Goal: Task Accomplishment & Management: Manage account settings

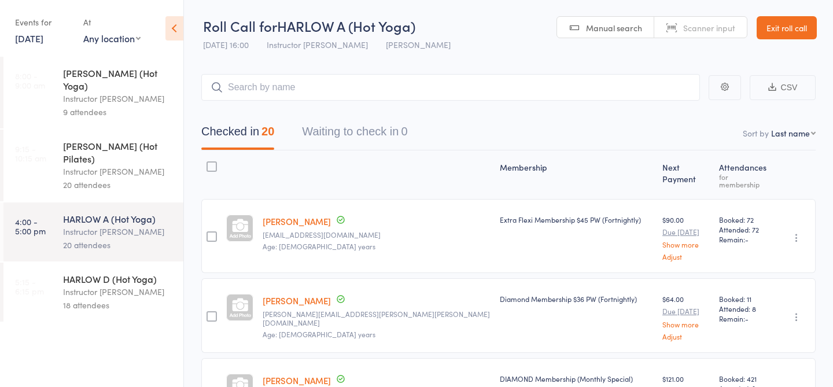
click at [780, 32] on link "Exit roll call" at bounding box center [787, 27] width 60 height 23
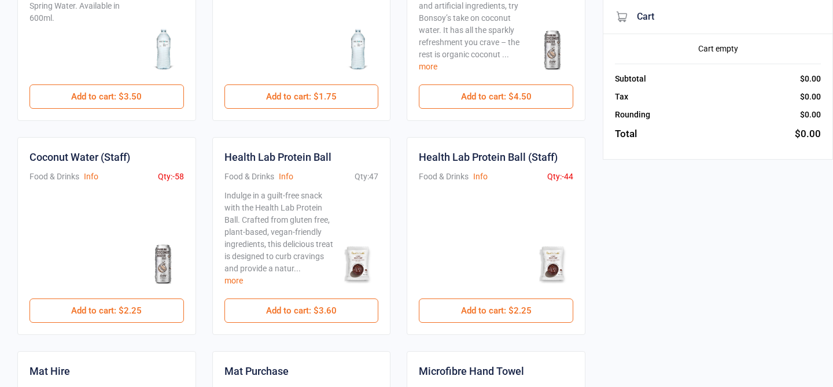
scroll to position [186, 0]
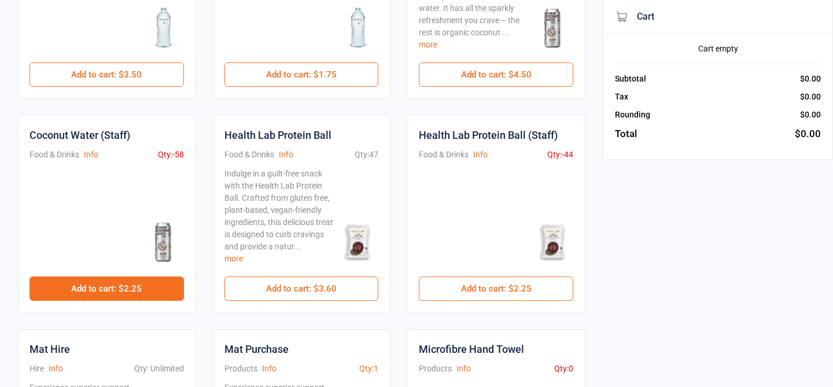
click at [152, 289] on button "Add to cart : $2.25" at bounding box center [107, 288] width 154 height 24
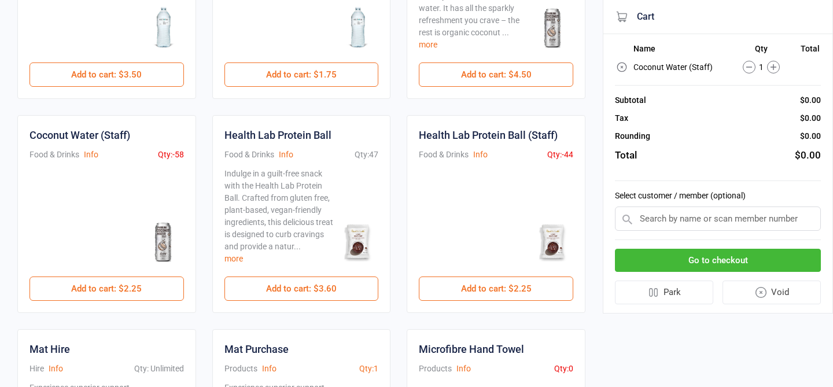
click at [721, 258] on button "Go to checkout" at bounding box center [718, 261] width 206 height 24
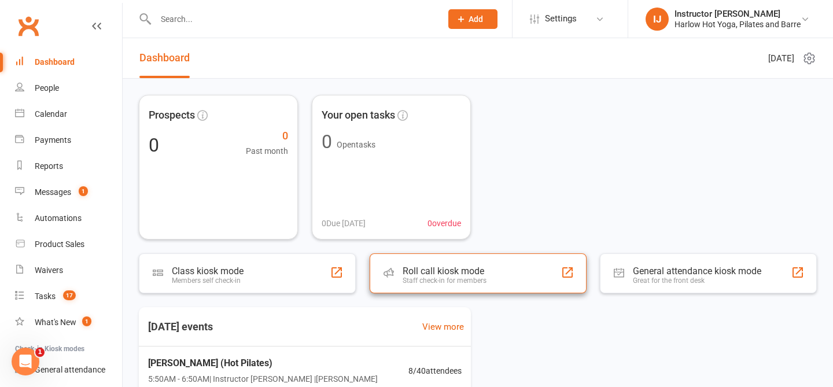
click at [408, 282] on div "Staff check-in for members" at bounding box center [445, 280] width 84 height 8
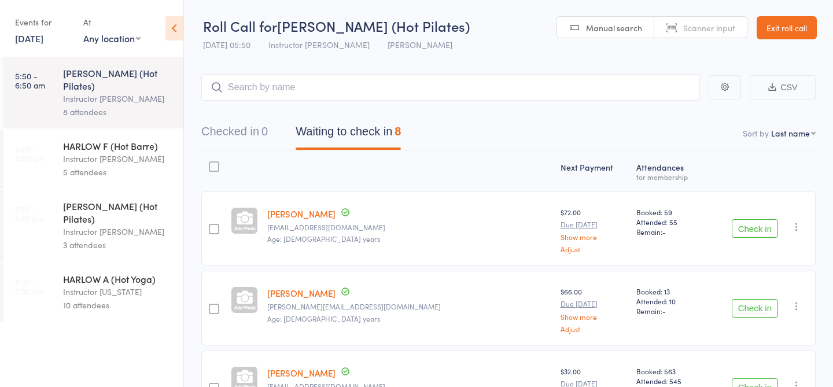
click at [110, 225] on div "Instructor Liliana" at bounding box center [118, 231] width 110 height 13
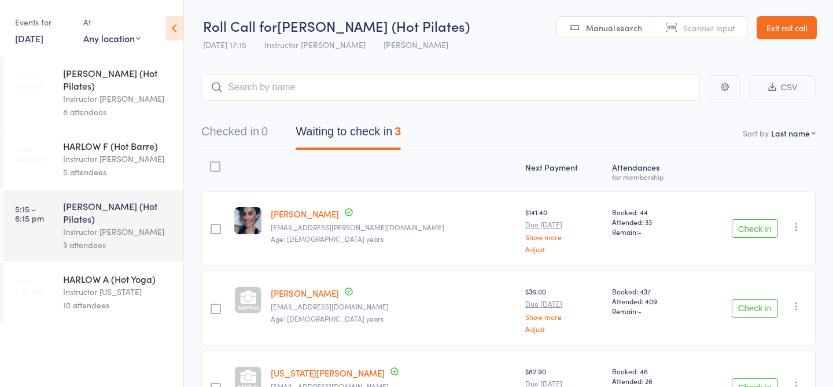
click at [153, 74] on div "HARLOW C (Hot Pilates)" at bounding box center [118, 79] width 110 height 25
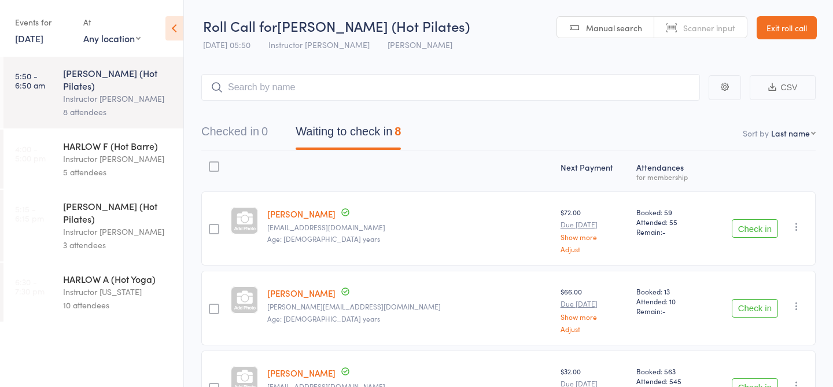
click at [382, 84] on input "search" at bounding box center [450, 87] width 499 height 27
click at [24, 39] on link "15 Sep, 2025" at bounding box center [29, 38] width 28 height 13
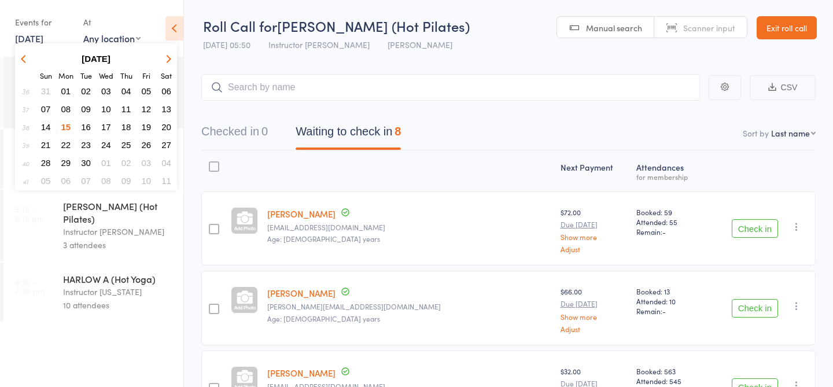
click at [87, 128] on span "16" at bounding box center [86, 127] width 10 height 10
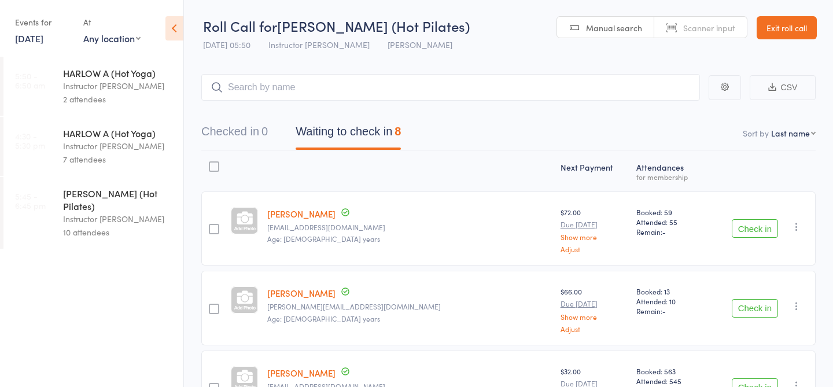
click at [116, 226] on div "10 attendees" at bounding box center [118, 232] width 110 height 13
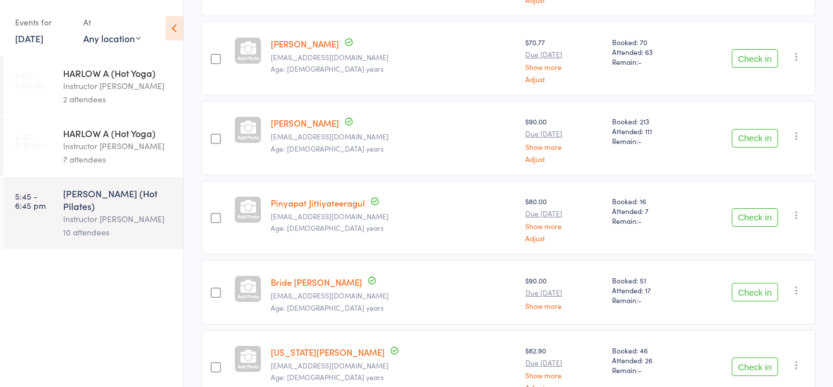
scroll to position [598, 0]
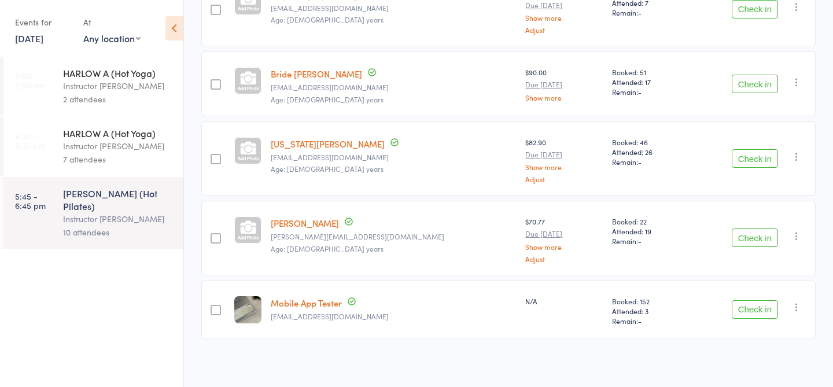
click at [794, 305] on icon "button" at bounding box center [797, 307] width 12 height 12
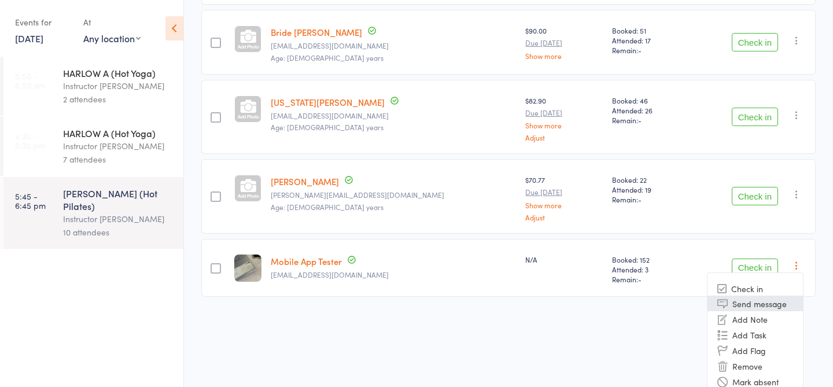
scroll to position [648, 0]
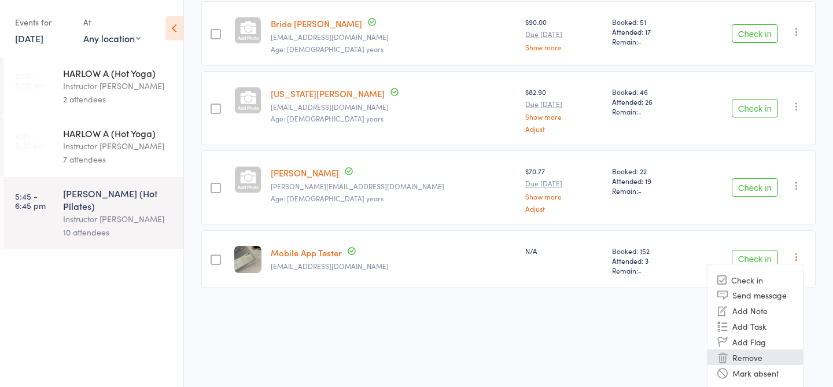
click at [748, 353] on li "Remove" at bounding box center [754, 357] width 95 height 16
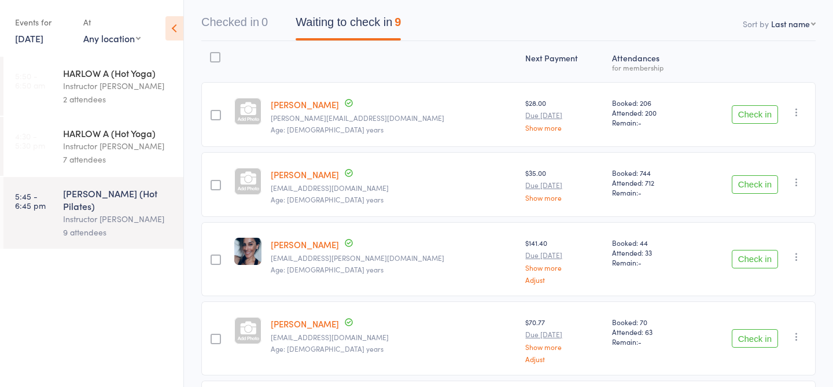
scroll to position [0, 0]
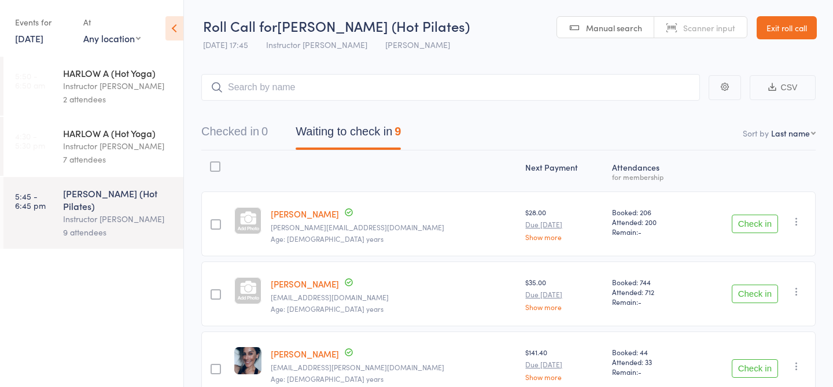
click at [59, 27] on div "Events for" at bounding box center [43, 22] width 57 height 19
click at [59, 30] on div "Events for" at bounding box center [43, 22] width 57 height 19
click at [43, 37] on link "16 Sep, 2025" at bounding box center [29, 38] width 28 height 13
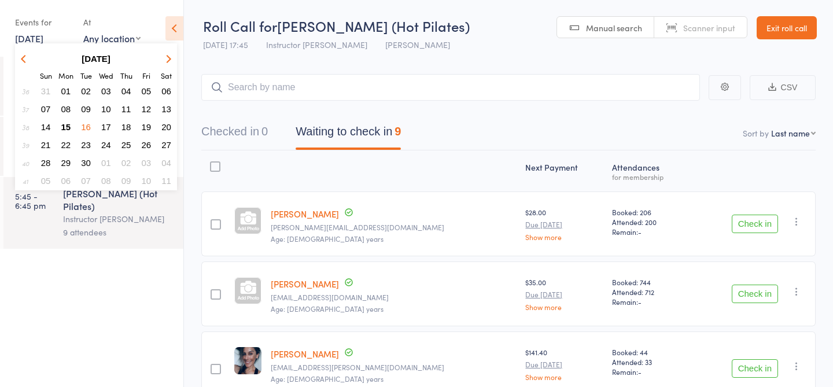
click at [149, 128] on span "19" at bounding box center [147, 127] width 10 height 10
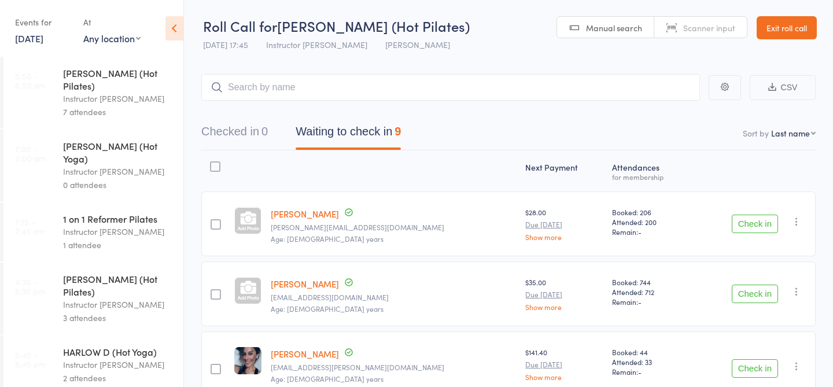
click at [135, 225] on div "Instructor Kaitlyn" at bounding box center [118, 231] width 110 height 13
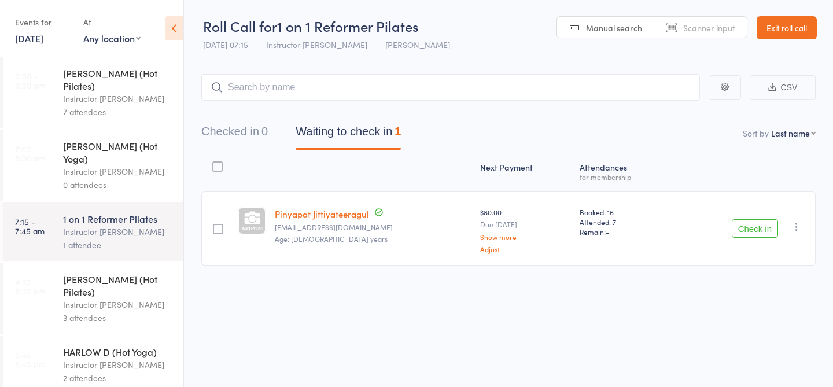
click at [97, 358] on div "Instructor [PERSON_NAME]" at bounding box center [118, 364] width 110 height 13
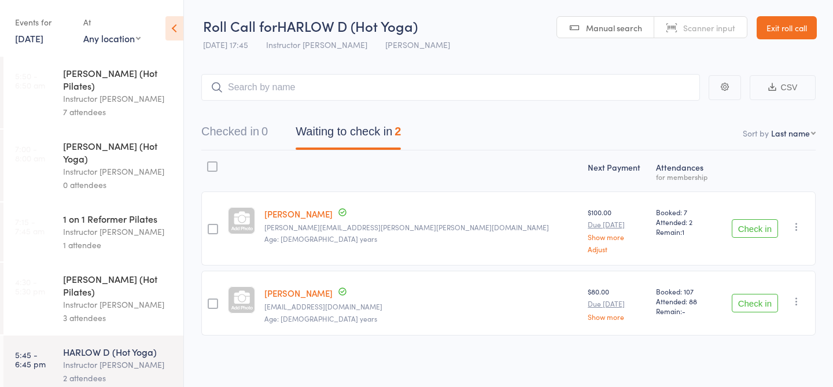
click at [106, 311] on div "3 attendees" at bounding box center [118, 317] width 110 height 13
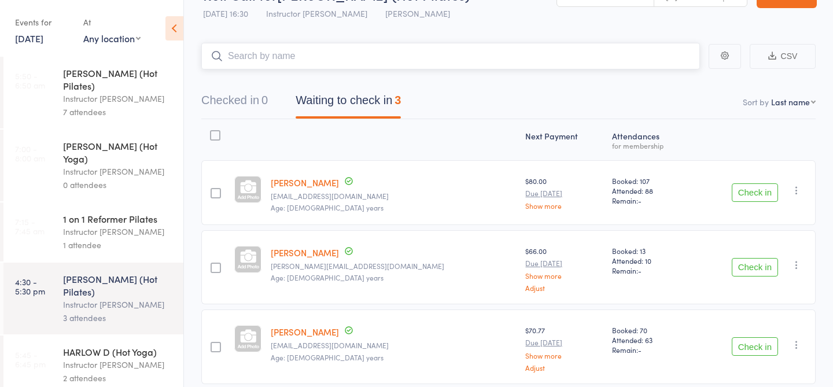
scroll to position [34, 0]
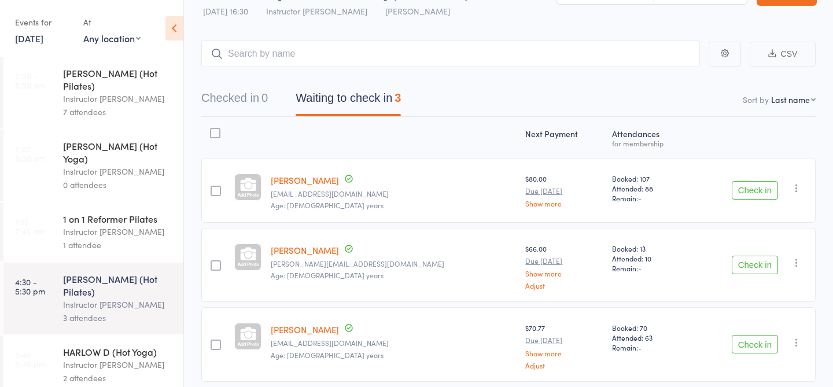
click at [128, 345] on div "HARLOW D (Hot Yoga)" at bounding box center [118, 351] width 110 height 13
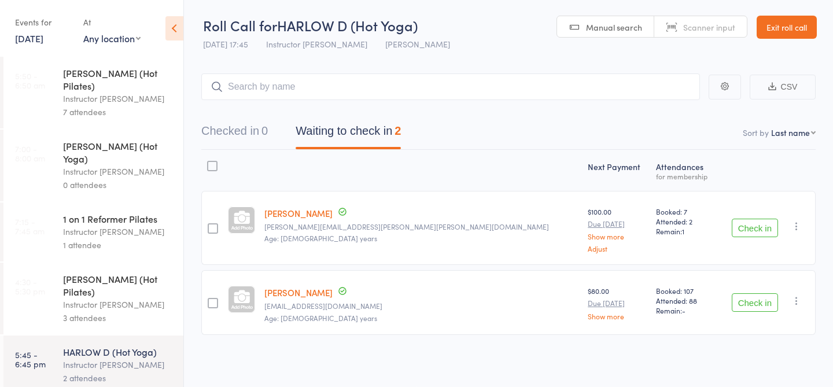
click at [43, 38] on link "19 Sep, 2025" at bounding box center [29, 38] width 28 height 13
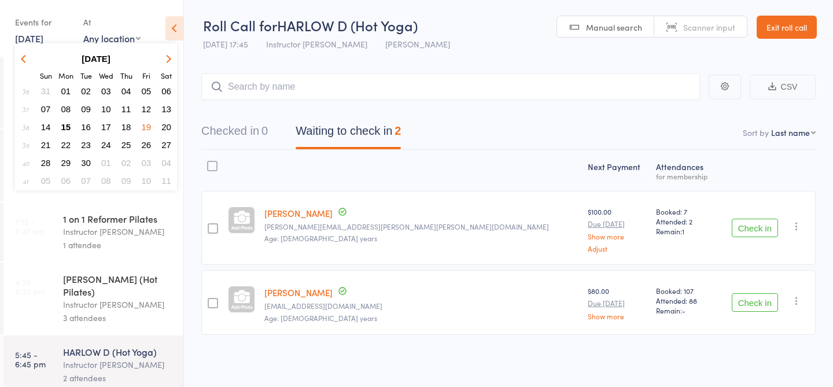
click at [356, 30] on span "HARLOW D (Hot Yoga)" at bounding box center [347, 25] width 141 height 19
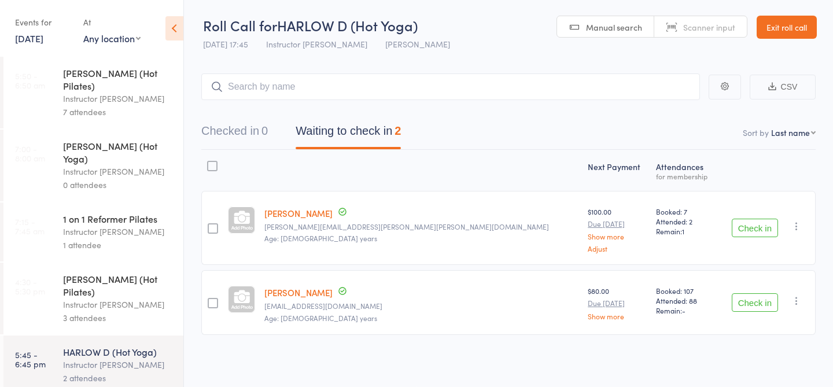
click at [24, 33] on link "19 Sep, 2025" at bounding box center [29, 38] width 28 height 13
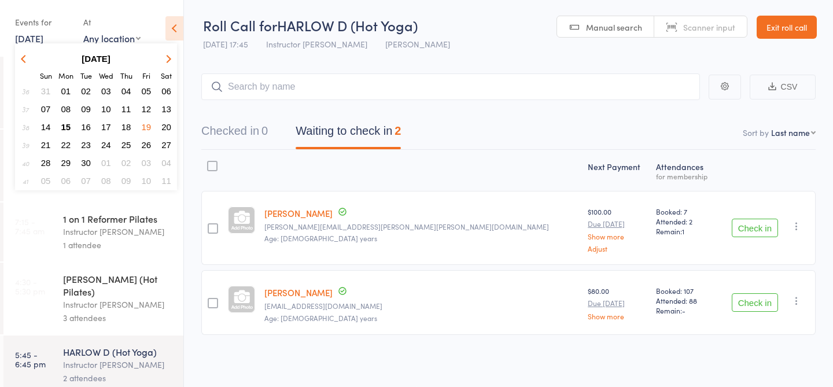
click at [69, 128] on span "15" at bounding box center [66, 127] width 10 height 10
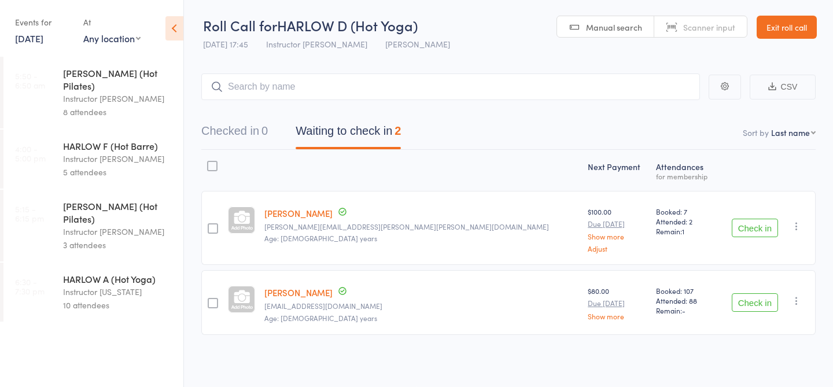
click at [95, 92] on div "Instructor [PERSON_NAME]" at bounding box center [118, 98] width 110 height 13
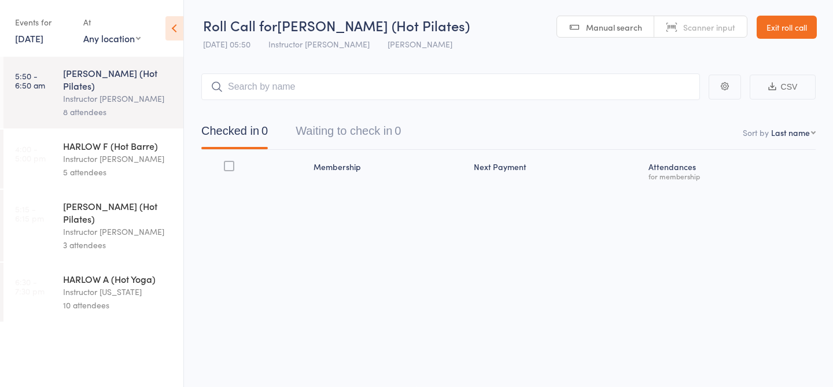
click at [281, 90] on input "search" at bounding box center [450, 86] width 499 height 27
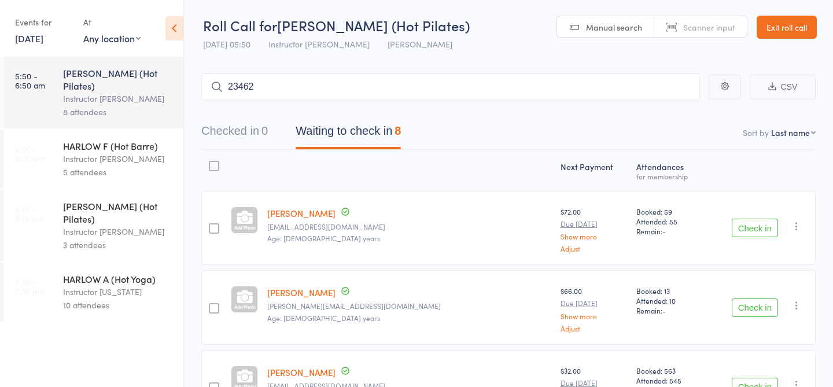
type input "23462"
click at [666, 114] on link "Check in" at bounding box center [667, 111] width 41 height 18
click at [799, 21] on link "Exit roll call" at bounding box center [787, 27] width 60 height 23
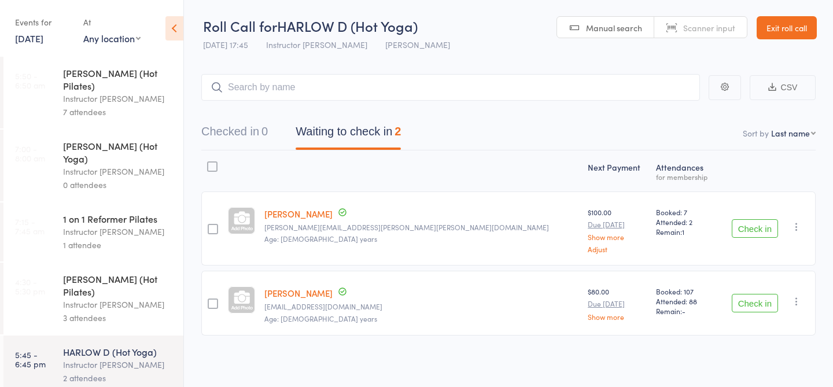
click at [797, 36] on link "Exit roll call" at bounding box center [787, 27] width 60 height 23
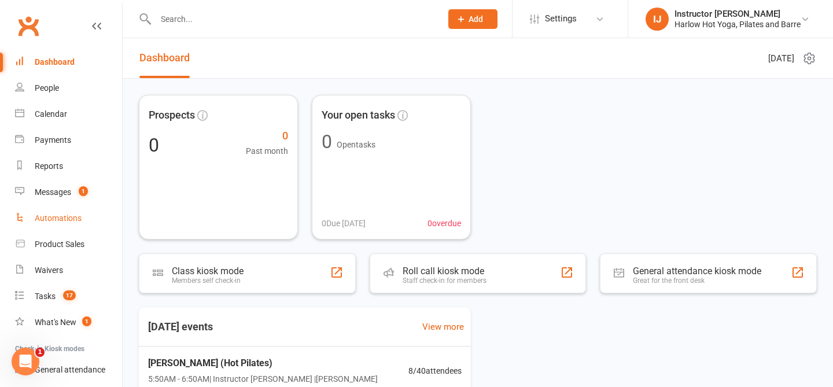
click at [49, 211] on link "Automations" at bounding box center [68, 218] width 107 height 26
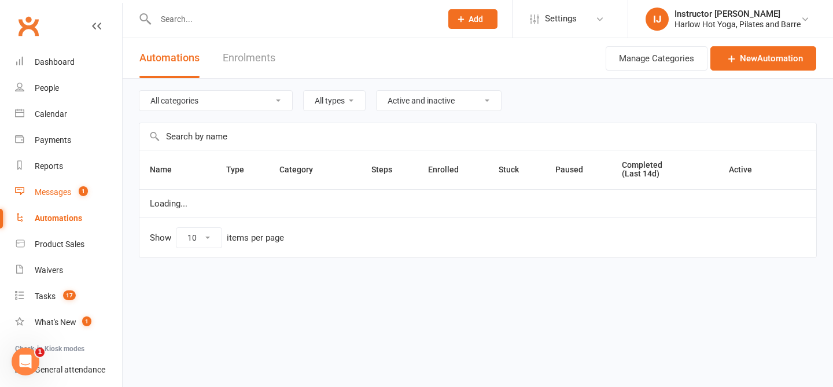
click at [49, 194] on div "Messages" at bounding box center [53, 191] width 36 height 9
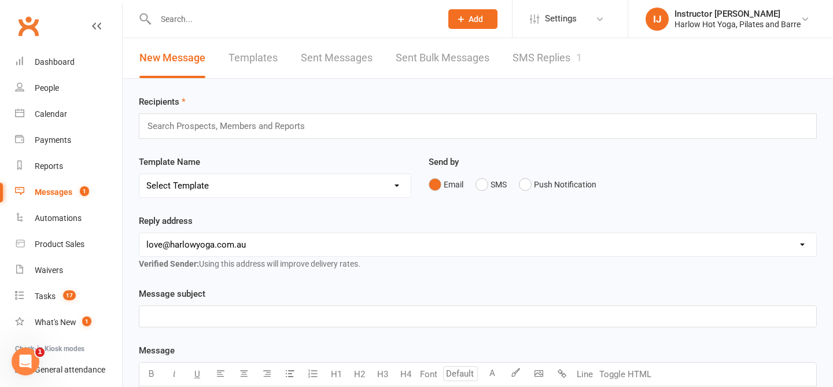
click at [562, 57] on link "SMS Replies 1" at bounding box center [547, 58] width 69 height 40
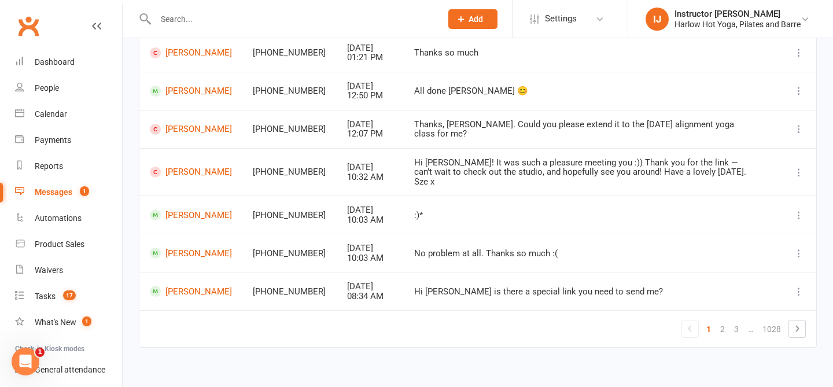
scroll to position [270, 0]
click at [65, 303] on link "Tasks 17" at bounding box center [68, 296] width 107 height 26
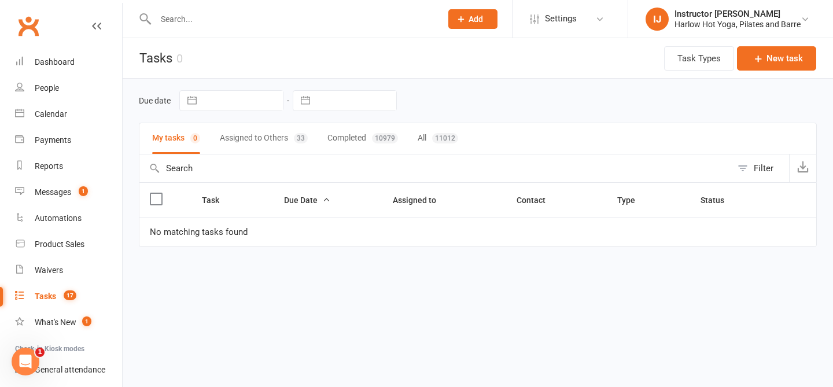
click at [276, 145] on button "Assigned to Others 33" at bounding box center [264, 138] width 88 height 31
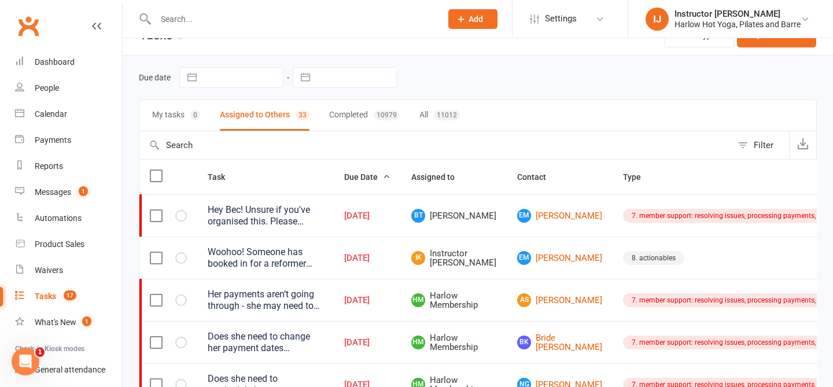
scroll to position [24, 0]
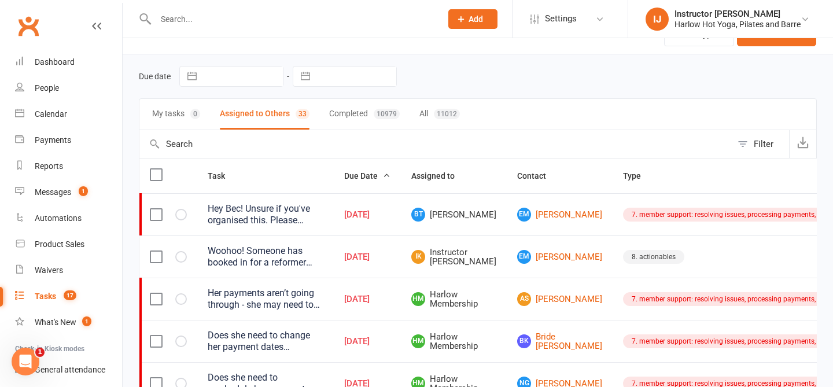
click at [299, 260] on div "Woohoo! Someone has booked in for a reformer session with you. Please check clu…" at bounding box center [266, 256] width 116 height 23
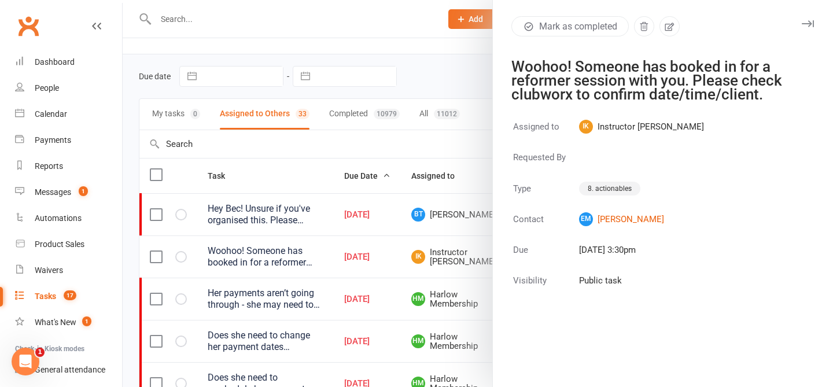
click at [813, 23] on icon "button" at bounding box center [808, 23] width 12 height 7
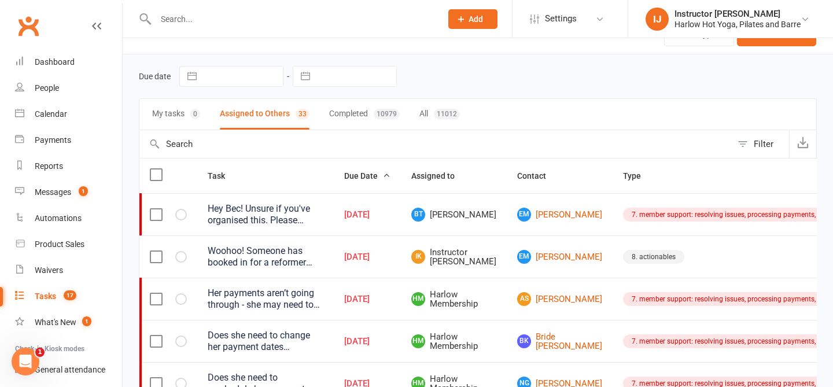
click at [271, 257] on div "Woohoo! Someone has booked in for a reformer session with you. Please check clu…" at bounding box center [266, 256] width 116 height 23
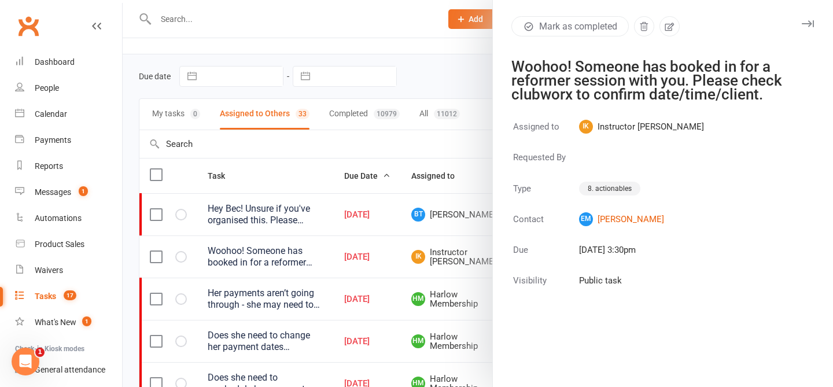
click at [803, 26] on icon "button" at bounding box center [808, 23] width 12 height 7
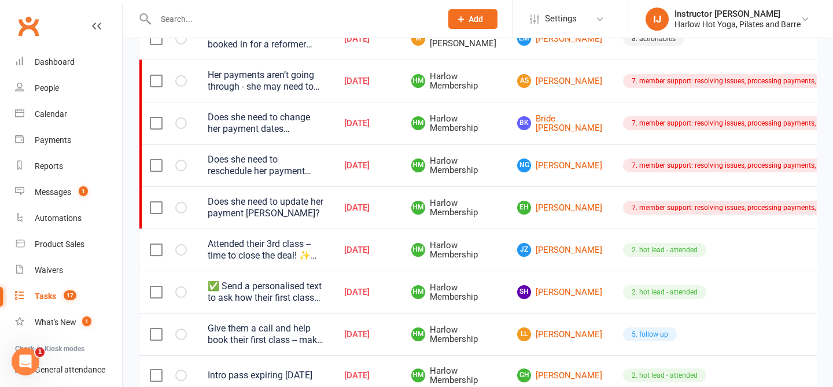
scroll to position [249, 0]
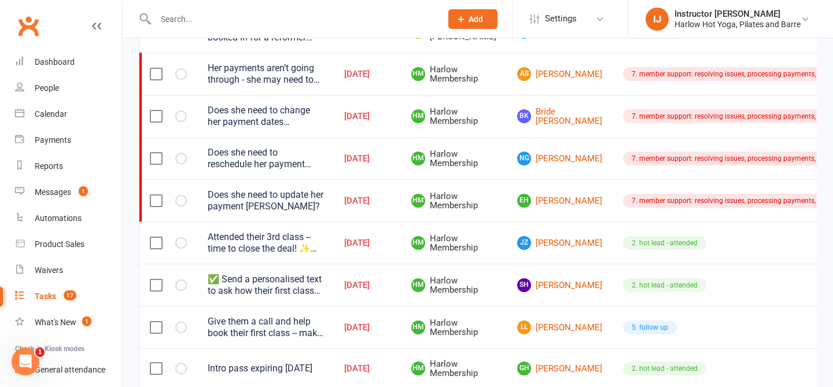
click at [296, 306] on td "✅ Send a personalised text to ask how their first class went. (Note: Automation…" at bounding box center [265, 285] width 137 height 42
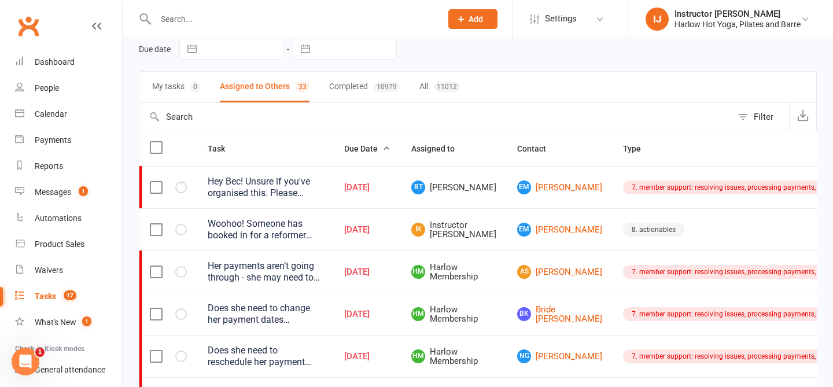
scroll to position [0, 0]
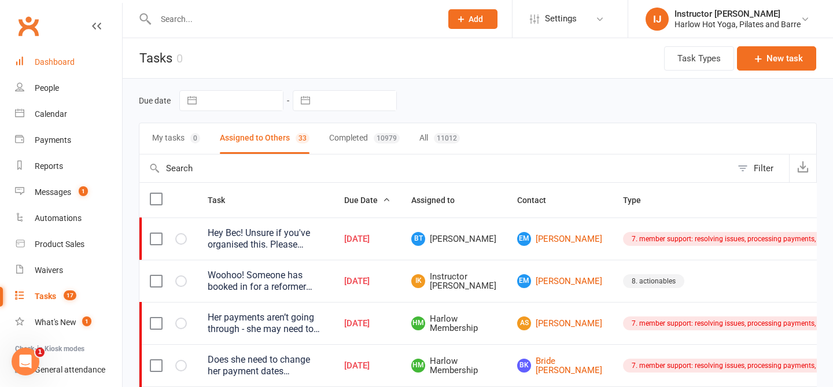
click at [62, 67] on link "Dashboard" at bounding box center [68, 62] width 107 height 26
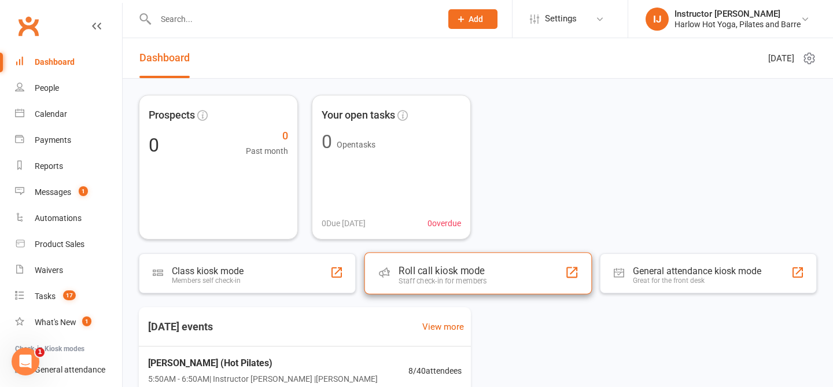
click at [472, 276] on div "Staff check-in for members" at bounding box center [443, 280] width 88 height 9
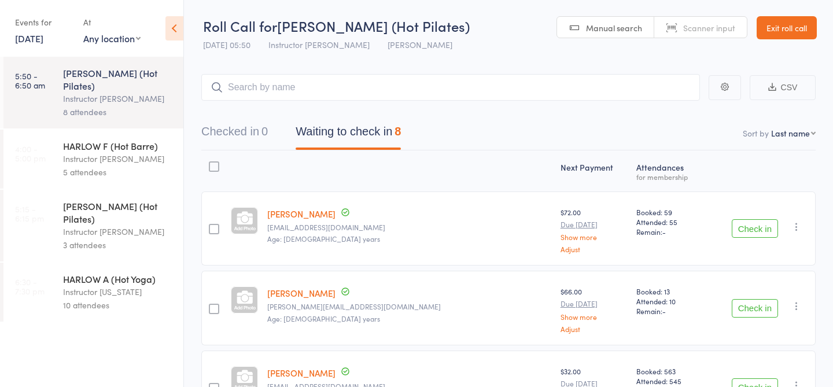
click at [760, 27] on link "Exit roll call" at bounding box center [787, 27] width 60 height 23
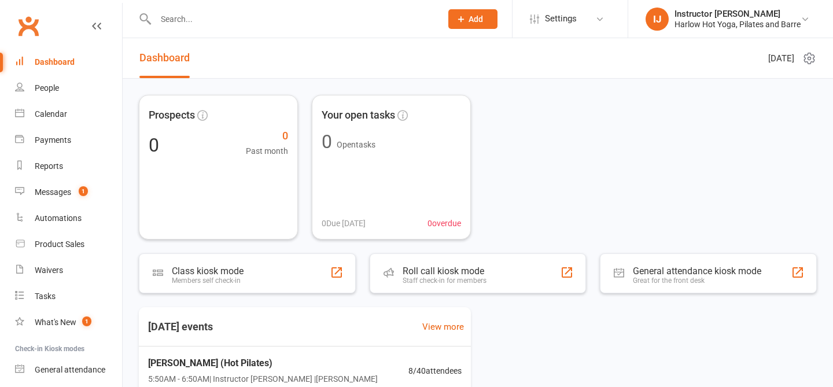
click at [218, 19] on input "text" at bounding box center [292, 19] width 281 height 16
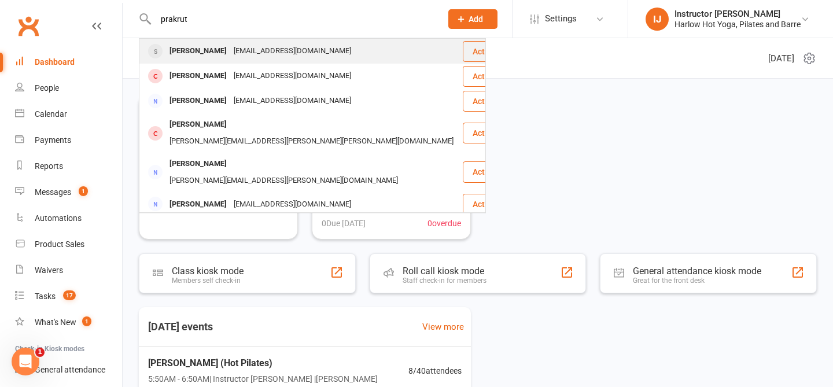
type input "prakrut"
click at [215, 49] on div "Prakruti Prayaga" at bounding box center [198, 51] width 64 height 17
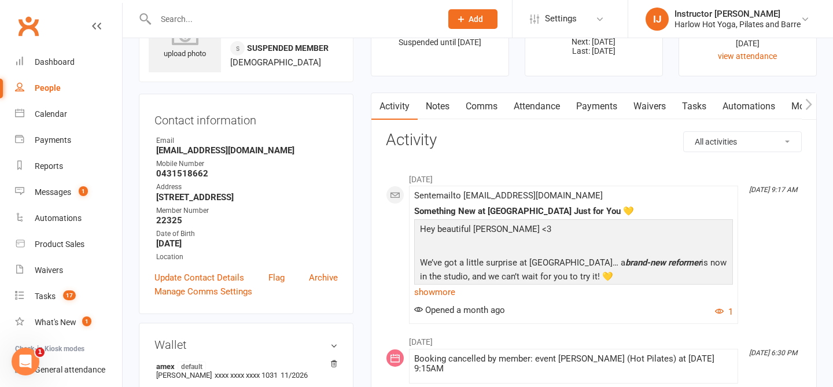
scroll to position [43, 0]
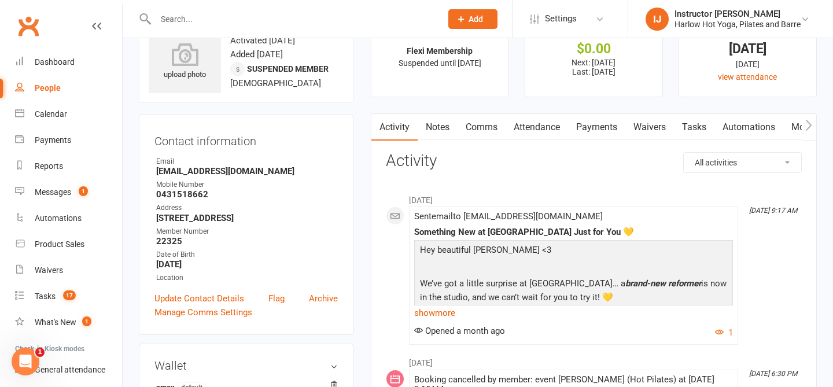
click at [443, 135] on link "Notes" at bounding box center [438, 127] width 40 height 27
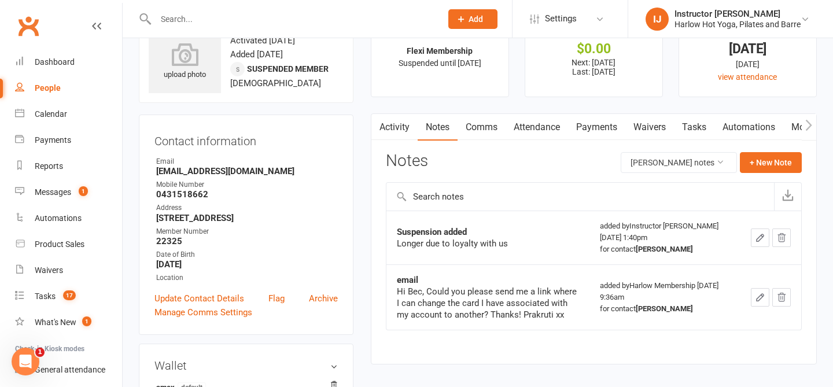
click at [443, 135] on link "Notes" at bounding box center [438, 127] width 40 height 27
click at [74, 60] on link "Dashboard" at bounding box center [68, 62] width 107 height 26
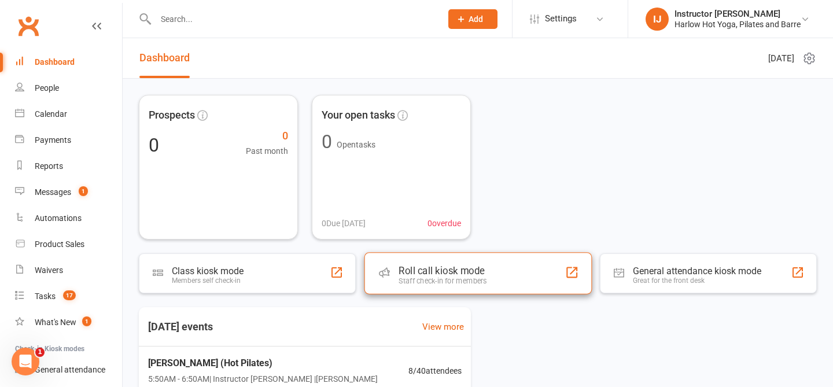
click at [420, 283] on div "Staff check-in for members" at bounding box center [443, 280] width 88 height 9
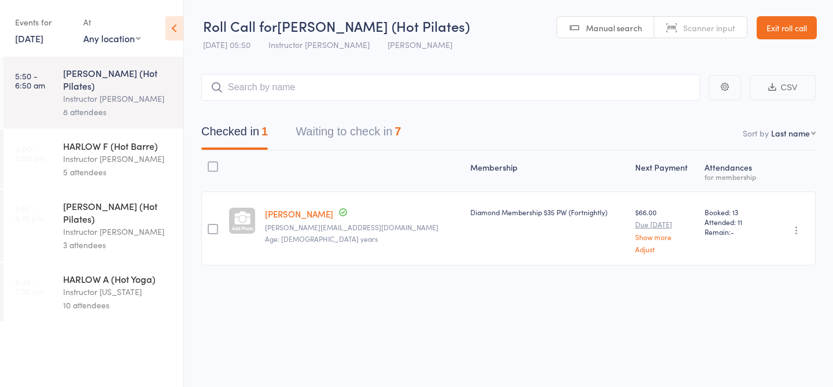
click at [43, 33] on link "[DATE]" at bounding box center [29, 38] width 28 height 13
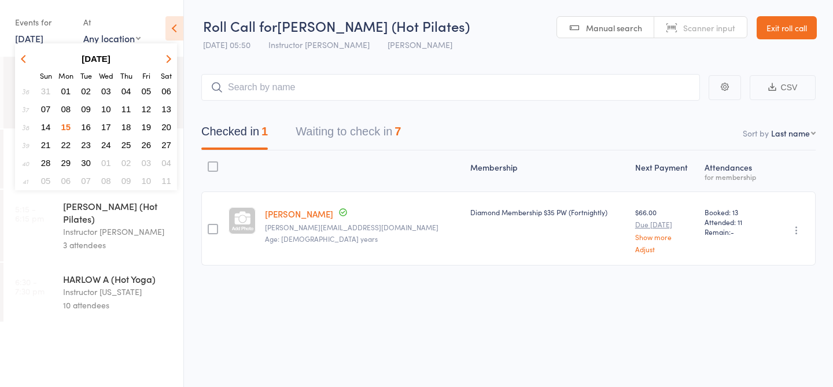
click at [105, 130] on span "17" at bounding box center [106, 127] width 10 height 10
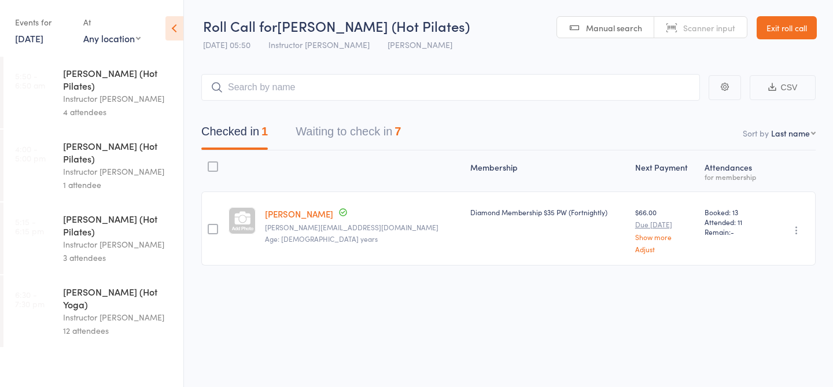
click at [117, 238] on div "Instructor [PERSON_NAME]" at bounding box center [118, 244] width 110 height 13
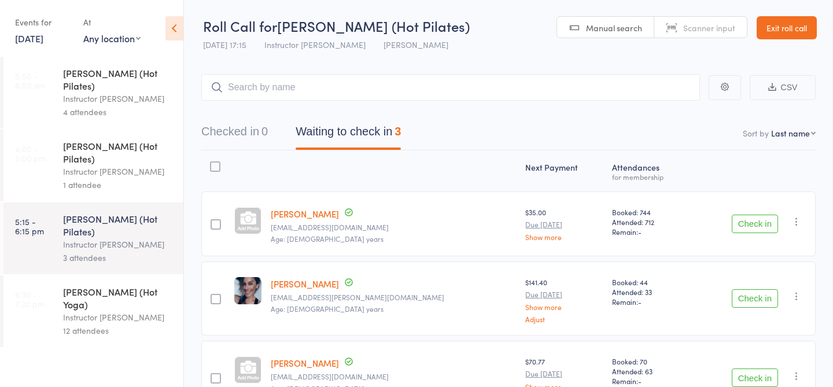
click at [91, 165] on div "Instructor [PERSON_NAME]" at bounding box center [118, 171] width 110 height 13
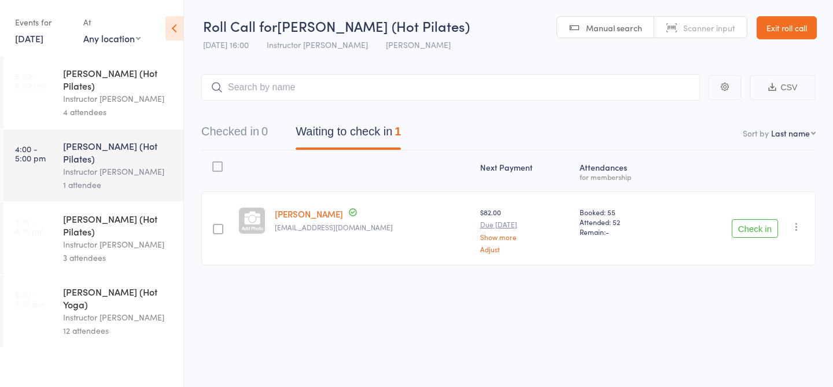
click at [106, 238] on div "Instructor [PERSON_NAME]" at bounding box center [118, 244] width 110 height 13
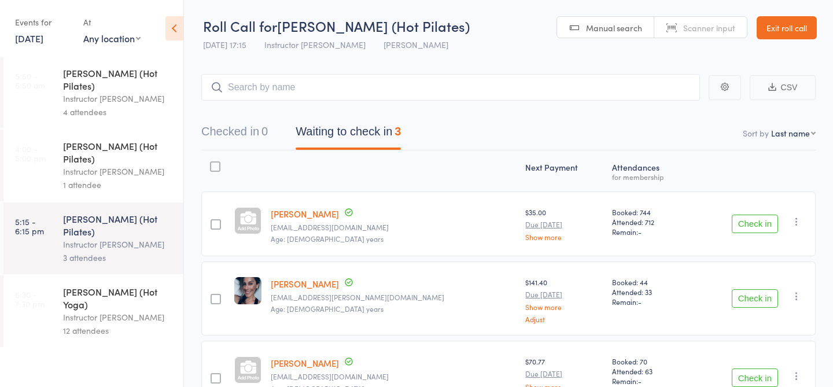
click at [89, 289] on div "[PERSON_NAME] (Hot Yoga) Instructor [PERSON_NAME] 12 attendees" at bounding box center [123, 311] width 120 height 72
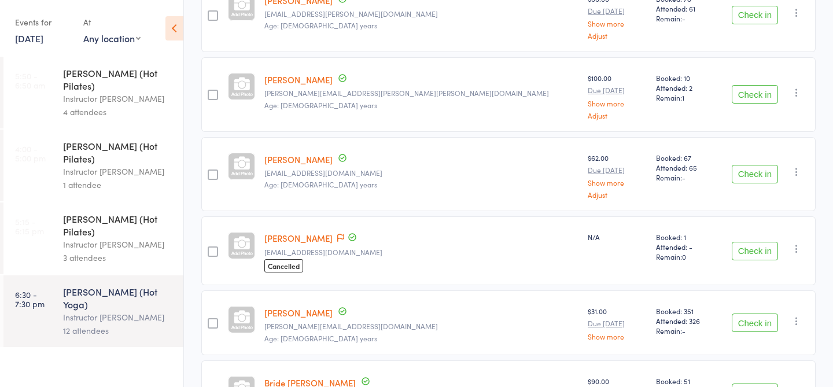
scroll to position [384, 0]
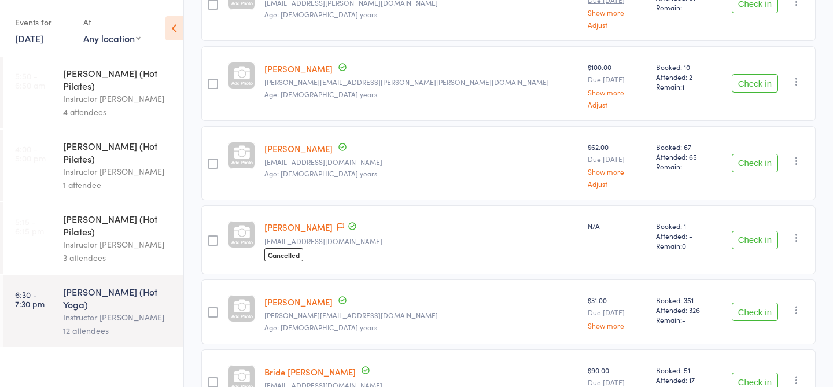
click at [43, 41] on link "[DATE]" at bounding box center [29, 38] width 28 height 13
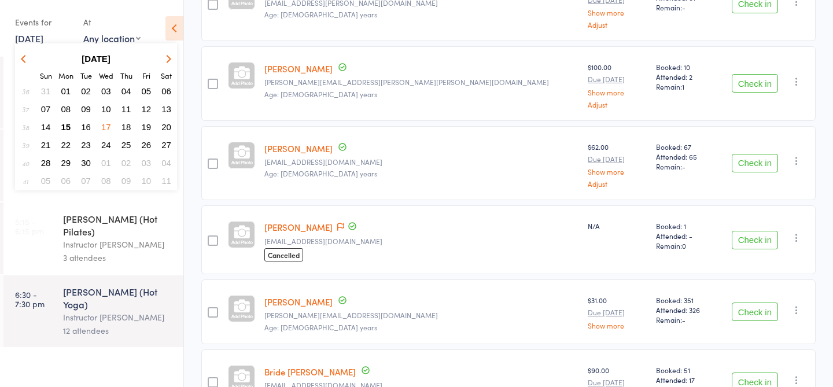
click at [86, 128] on span "16" at bounding box center [86, 127] width 10 height 10
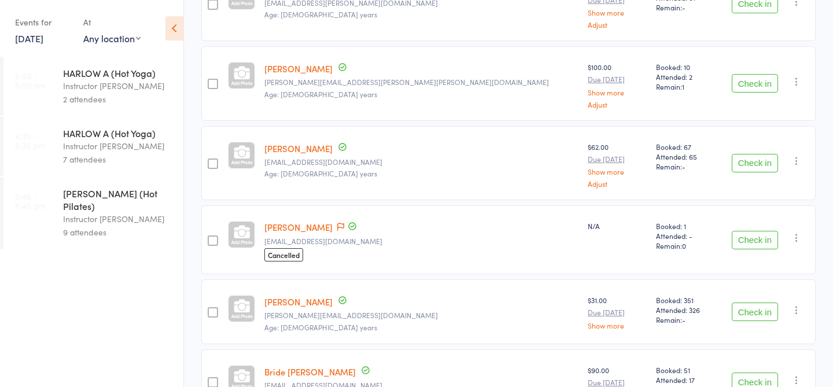
click at [97, 155] on div "7 attendees" at bounding box center [118, 159] width 110 height 13
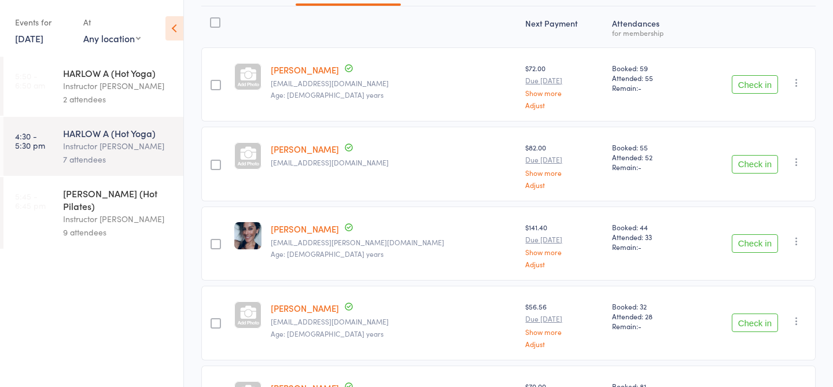
scroll to position [148, 0]
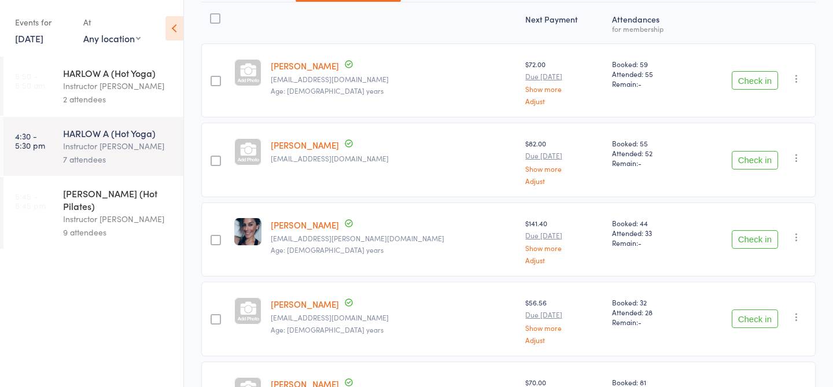
click at [82, 86] on div "Instructor Ali" at bounding box center [118, 85] width 110 height 13
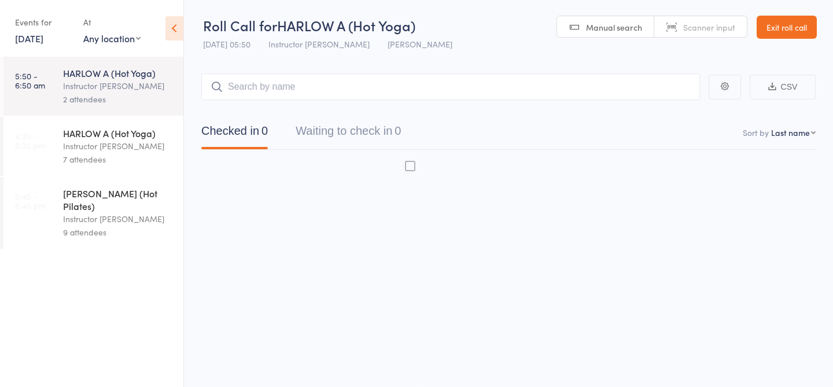
scroll to position [1, 0]
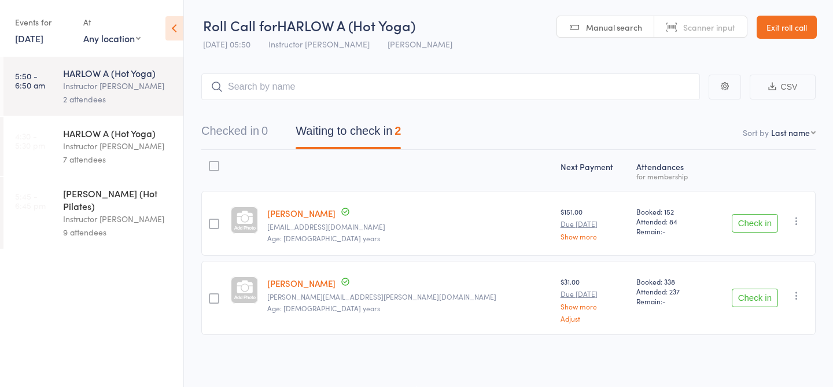
click at [43, 32] on link "16 Sep, 2025" at bounding box center [29, 38] width 28 height 13
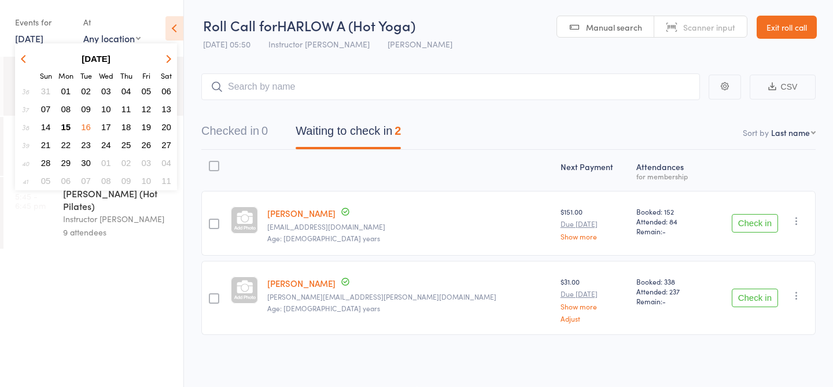
click at [67, 141] on span "22" at bounding box center [66, 145] width 10 height 10
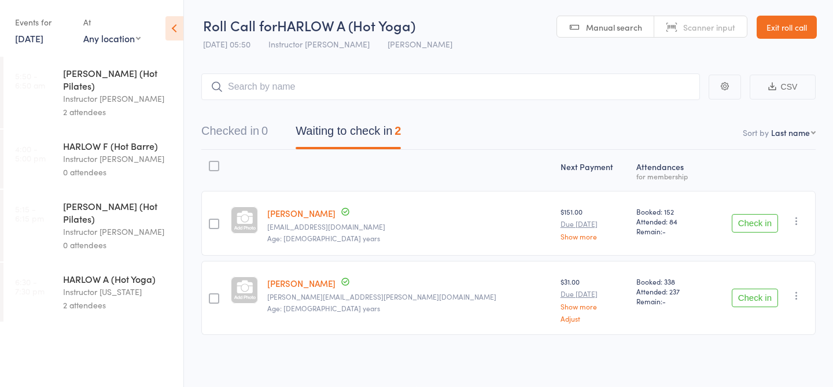
click at [43, 36] on link "22 Sep, 2025" at bounding box center [29, 38] width 28 height 13
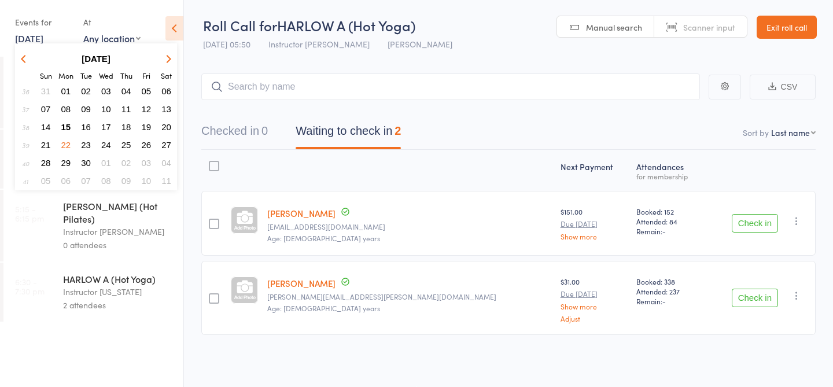
click at [68, 133] on button "15" at bounding box center [66, 127] width 18 height 16
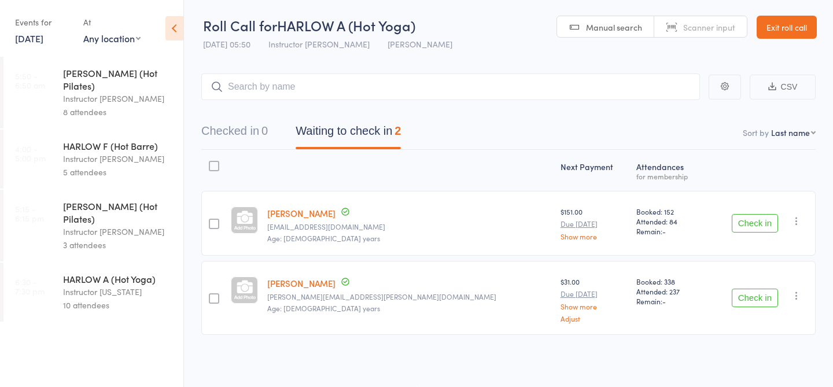
click at [43, 41] on link "15 Sep, 2025" at bounding box center [29, 38] width 28 height 13
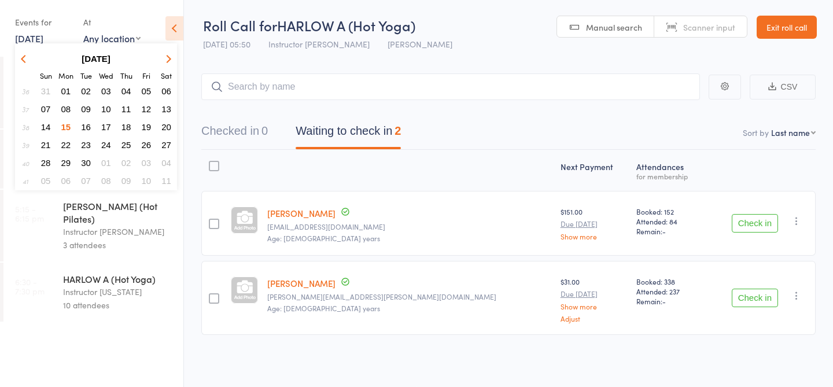
click at [167, 125] on span "20" at bounding box center [166, 127] width 10 height 10
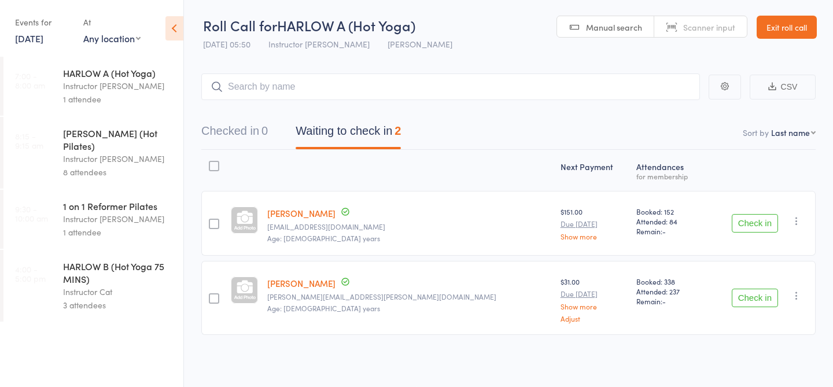
click at [117, 200] on div "1 on 1 Reformer Pilates" at bounding box center [118, 206] width 110 height 13
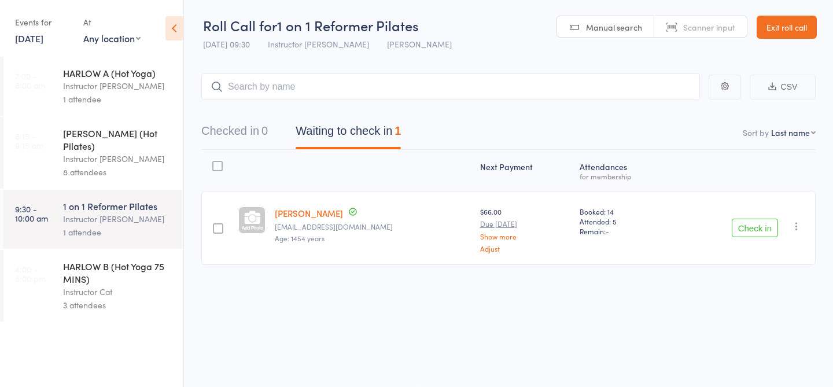
click at [43, 36] on link "20 Sep, 2025" at bounding box center [29, 38] width 28 height 13
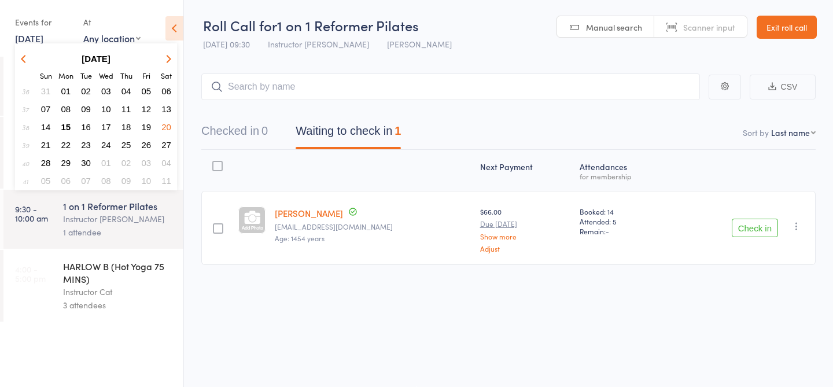
click at [69, 126] on span "15" at bounding box center [66, 127] width 10 height 10
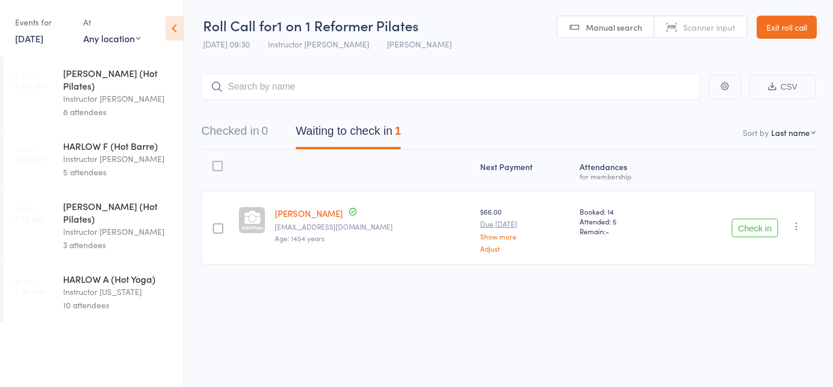
click at [95, 105] on div "8 attendees" at bounding box center [118, 111] width 110 height 13
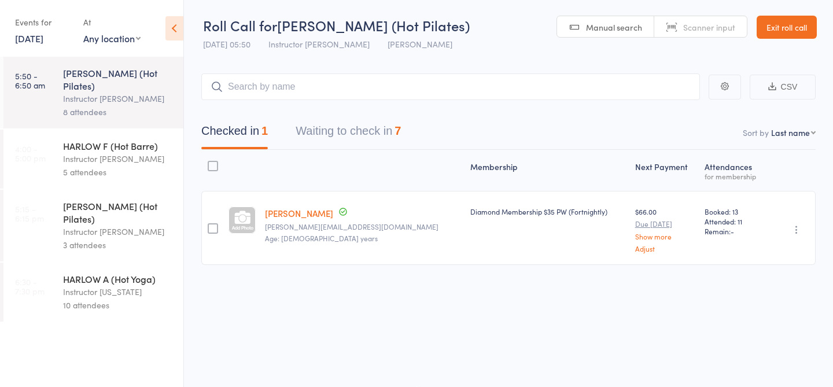
click at [365, 137] on button "Waiting to check in 7" at bounding box center [348, 134] width 105 height 31
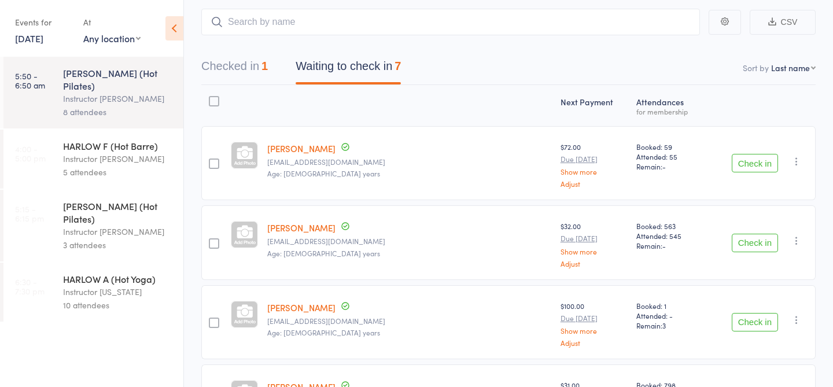
scroll to position [26, 0]
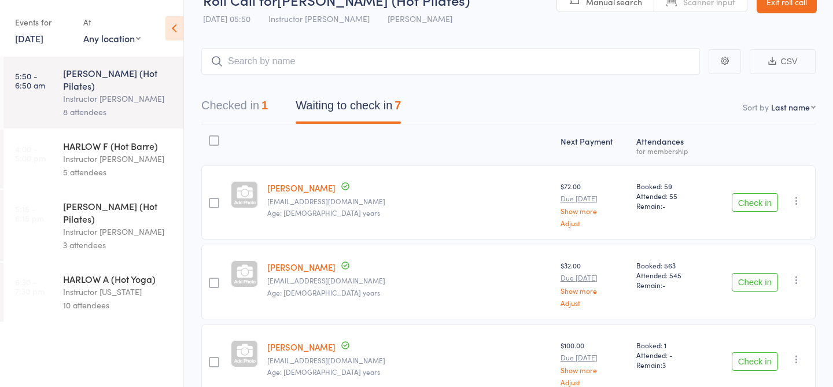
click at [269, 58] on input "search" at bounding box center [450, 61] width 499 height 27
type input "23459"
click at [673, 89] on link "Check in" at bounding box center [667, 86] width 41 height 18
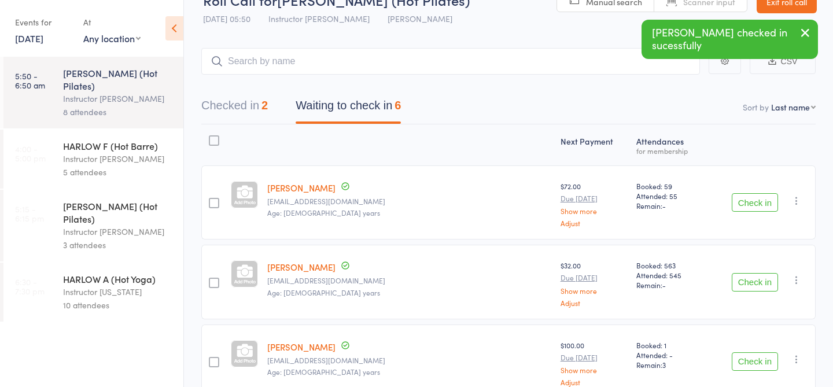
click at [803, 34] on icon "button" at bounding box center [805, 32] width 14 height 14
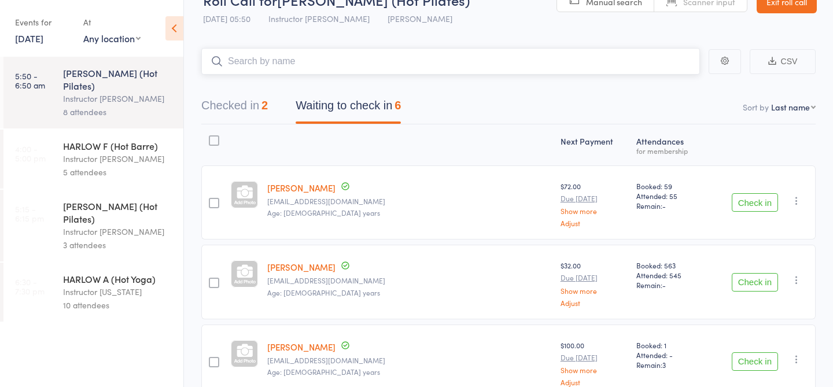
click at [504, 69] on input "search" at bounding box center [450, 61] width 499 height 27
type input "23080"
click at [668, 84] on link "Check in" at bounding box center [667, 86] width 41 height 18
click at [290, 64] on input "search" at bounding box center [450, 61] width 499 height 27
type input "23765"
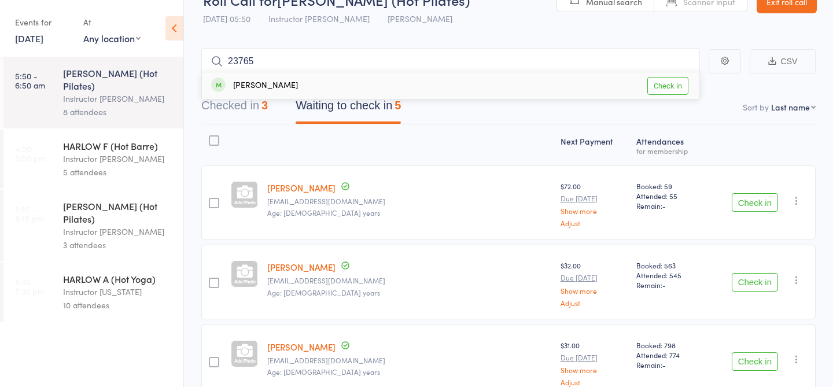
click at [668, 84] on link "Check in" at bounding box center [667, 86] width 41 height 18
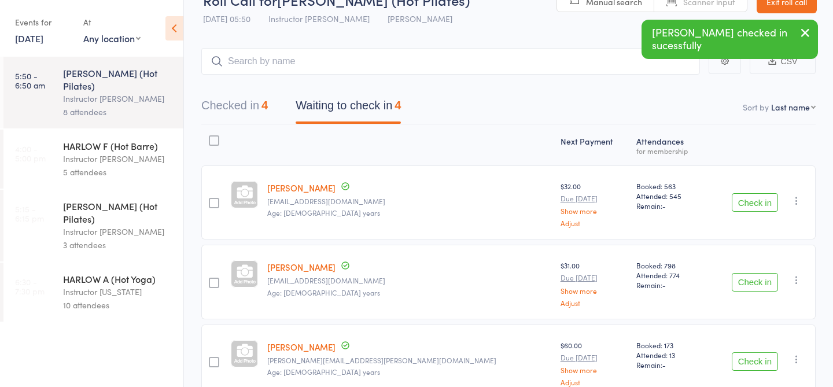
click at [809, 30] on icon "button" at bounding box center [805, 32] width 14 height 14
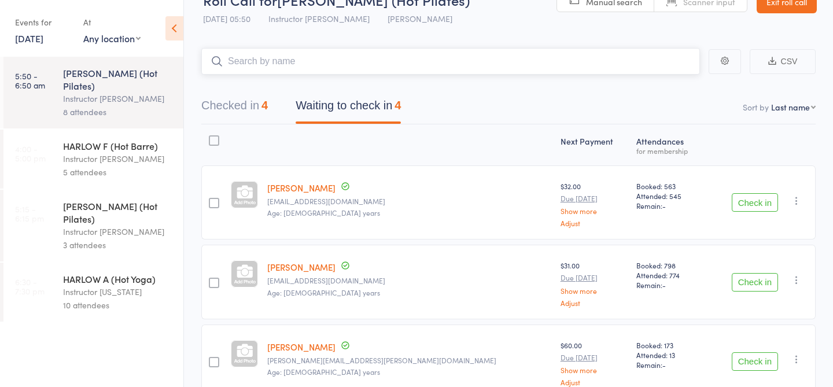
click at [263, 61] on input "search" at bounding box center [450, 61] width 499 height 27
type input "22773"
click at [666, 85] on link "Check in" at bounding box center [667, 86] width 41 height 18
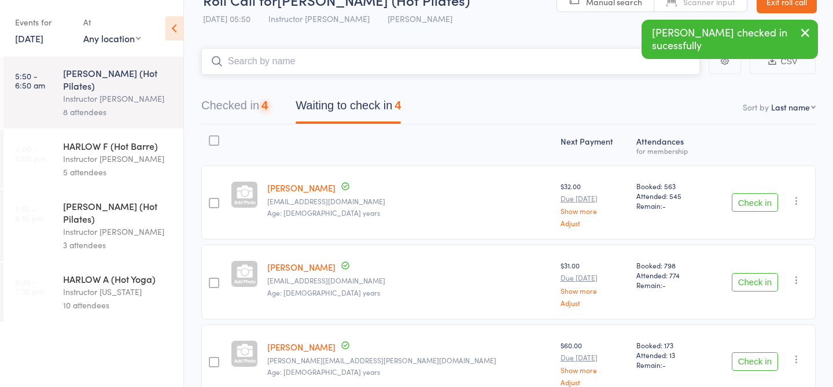
click at [422, 58] on input "search" at bounding box center [450, 61] width 499 height 27
type input "21974"
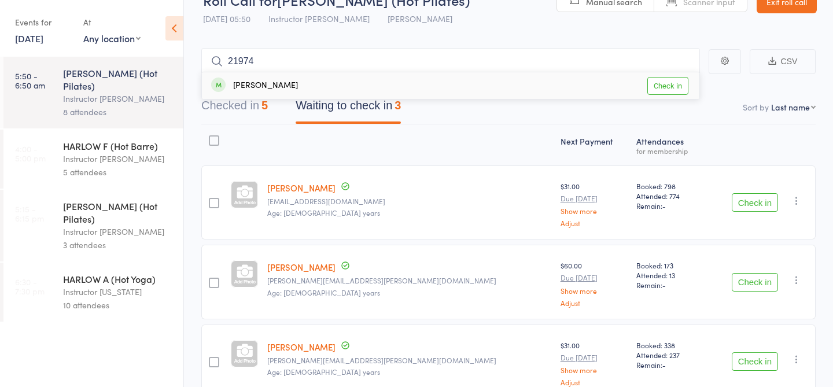
click at [662, 91] on link "Check in" at bounding box center [667, 86] width 41 height 18
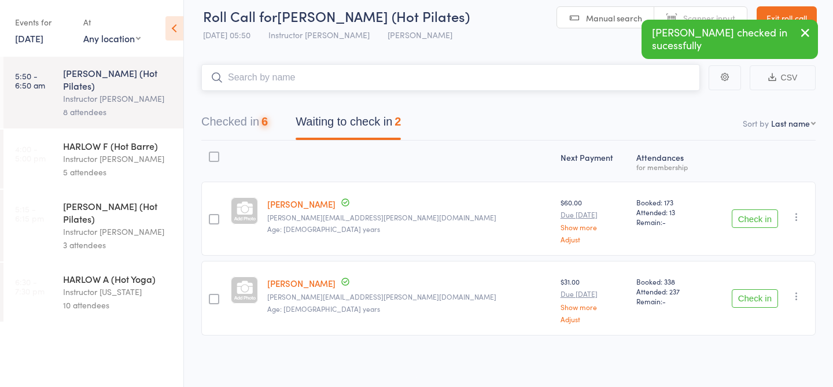
scroll to position [9, 0]
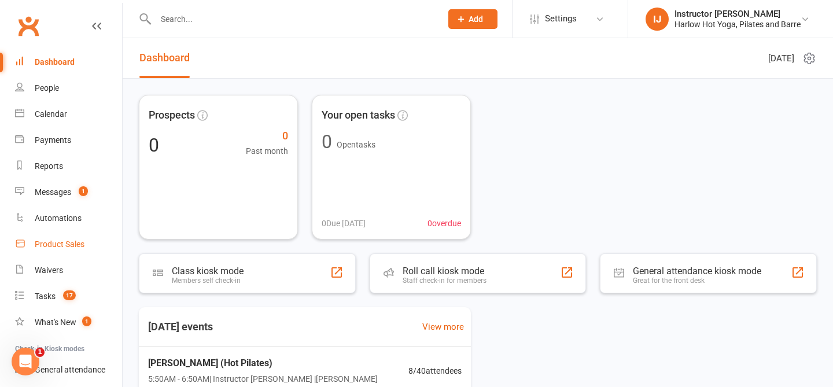
click at [42, 244] on div "Product Sales" at bounding box center [60, 243] width 50 height 9
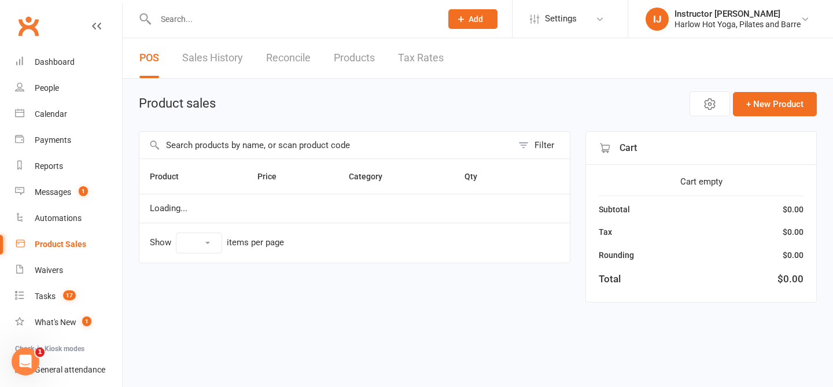
select select "10"
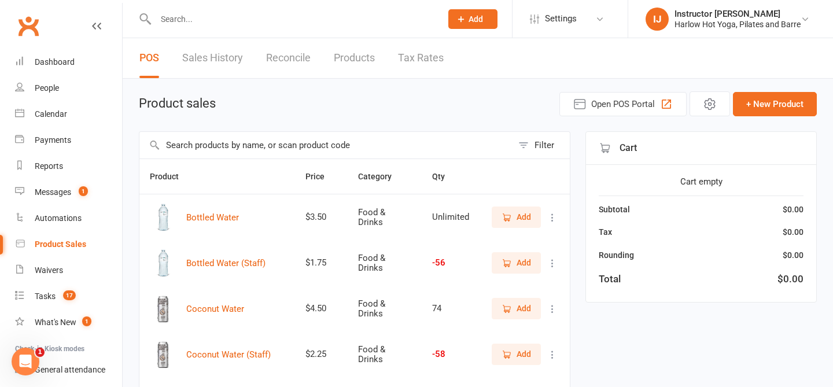
click at [526, 357] on span "Add" at bounding box center [524, 354] width 14 height 13
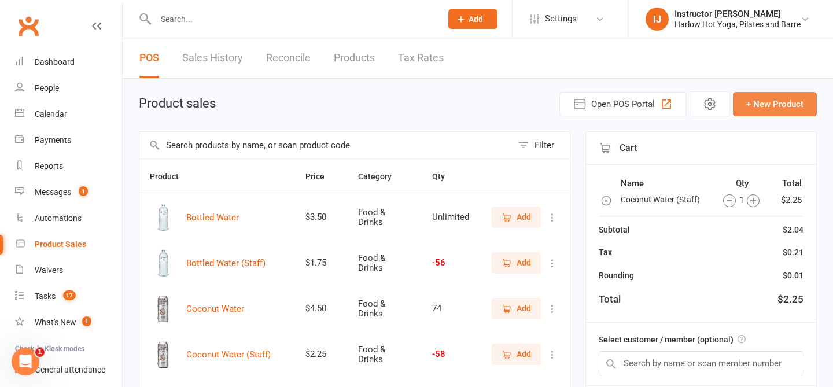
click at [791, 100] on button "+ New Product" at bounding box center [775, 104] width 84 height 24
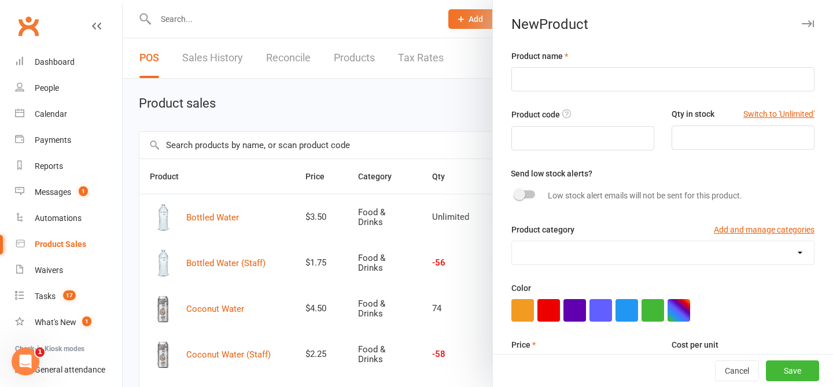
click at [803, 35] on div "New Product Product name Product code Qty in stock Switch to 'Unlimited' Send l…" at bounding box center [662, 193] width 341 height 387
click at [808, 27] on button "button" at bounding box center [808, 24] width 14 height 14
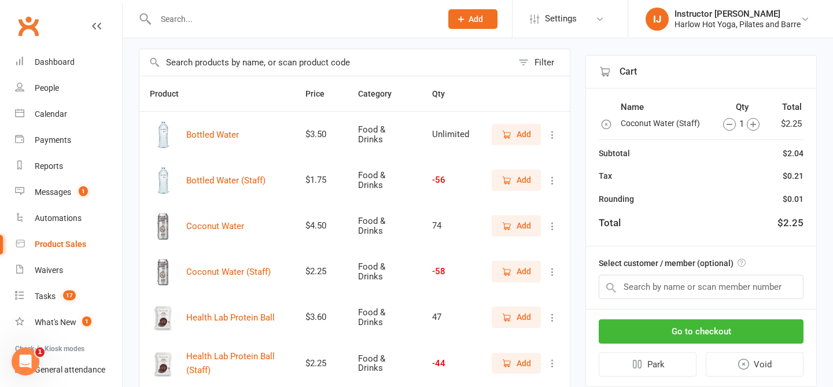
scroll to position [89, 0]
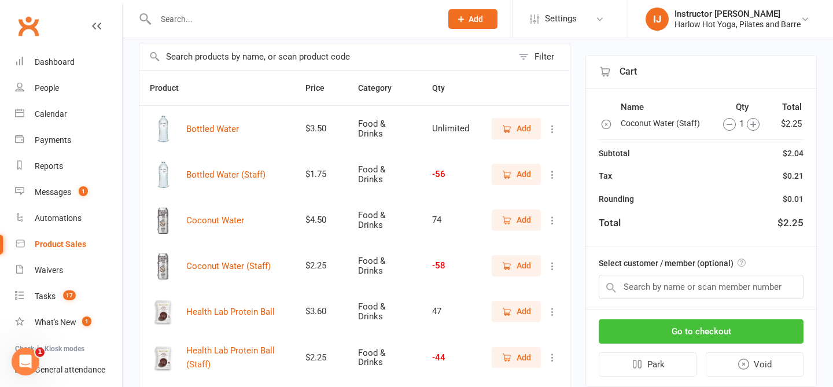
click at [695, 341] on button "Go to checkout" at bounding box center [701, 331] width 205 height 24
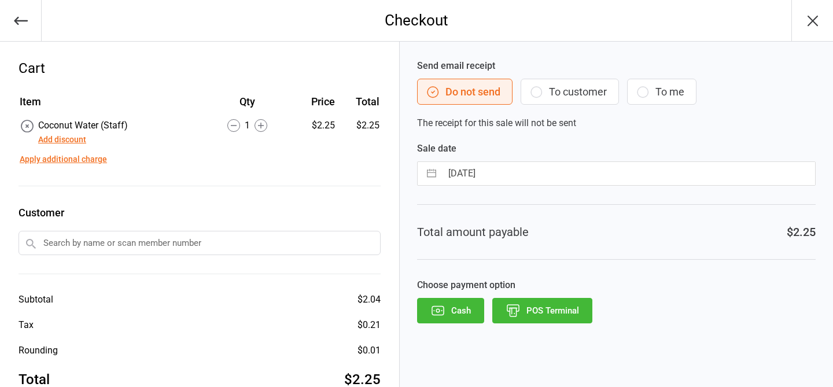
click at [537, 305] on button "POS Terminal" at bounding box center [542, 310] width 100 height 25
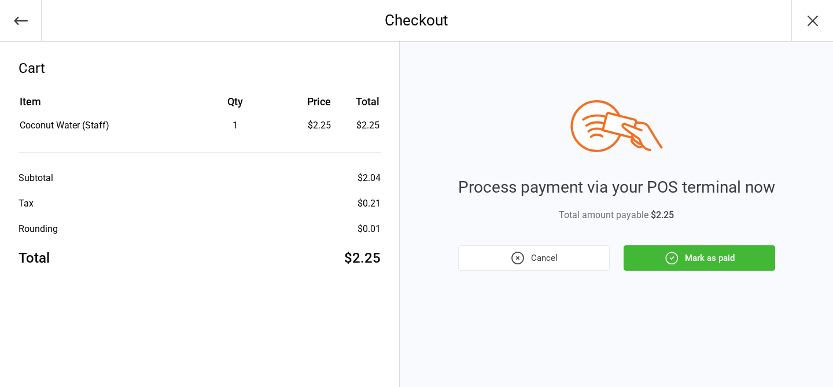
click at [519, 259] on icon "button" at bounding box center [517, 257] width 15 height 15
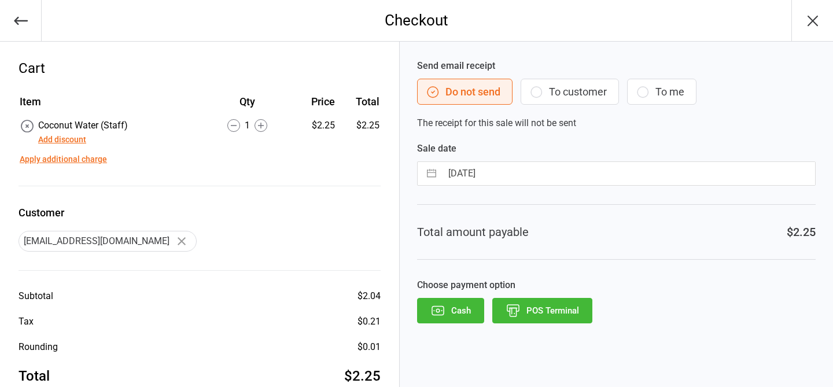
click at [808, 21] on icon "button" at bounding box center [812, 21] width 19 height 19
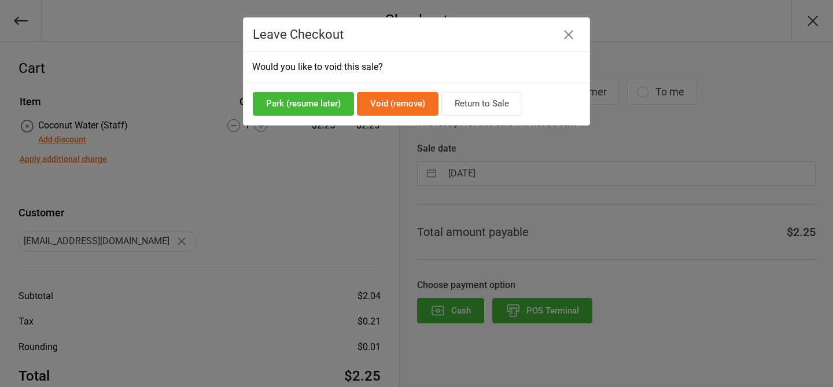
click at [384, 103] on button "Void (remove)" at bounding box center [398, 104] width 82 height 24
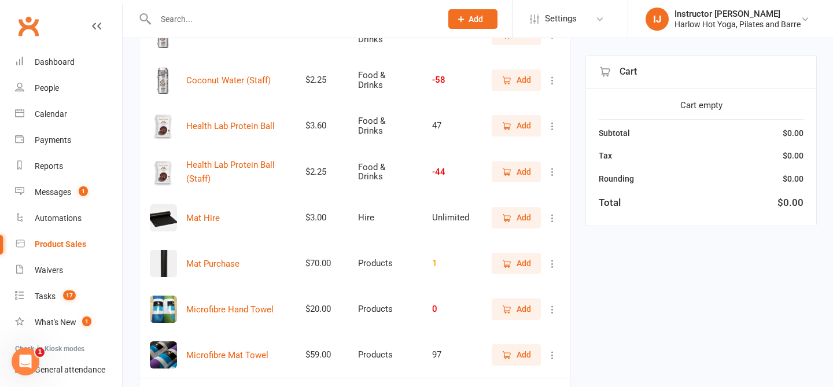
scroll to position [279, 0]
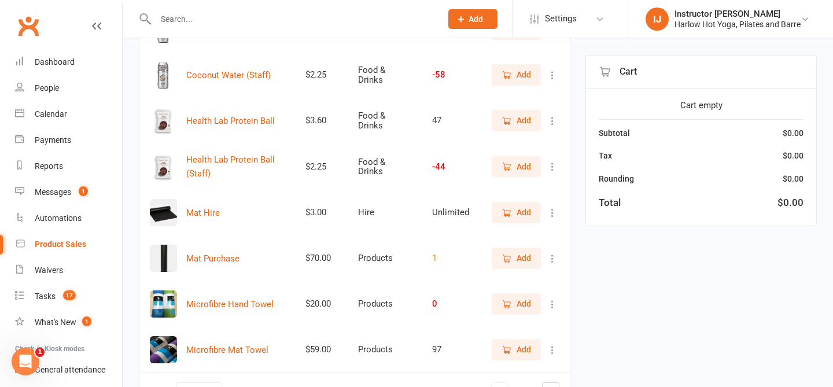
click at [511, 211] on icon "button" at bounding box center [507, 213] width 10 height 10
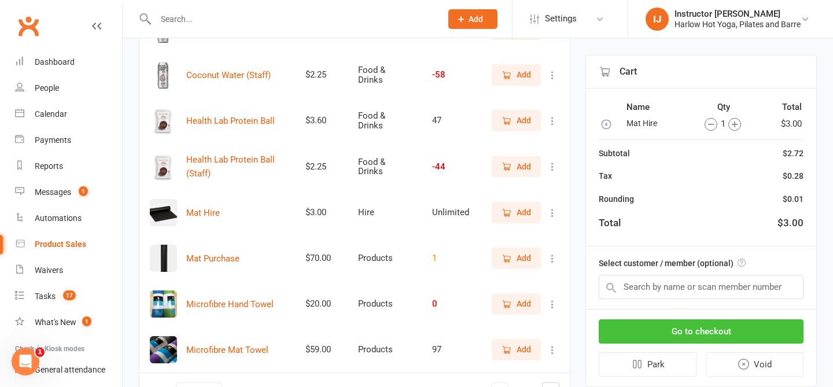
click at [655, 334] on button "Go to checkout" at bounding box center [701, 331] width 205 height 24
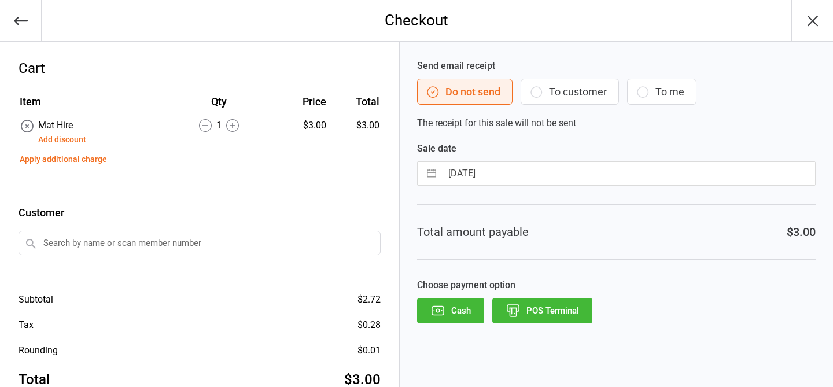
click at [572, 312] on button "POS Terminal" at bounding box center [542, 310] width 100 height 25
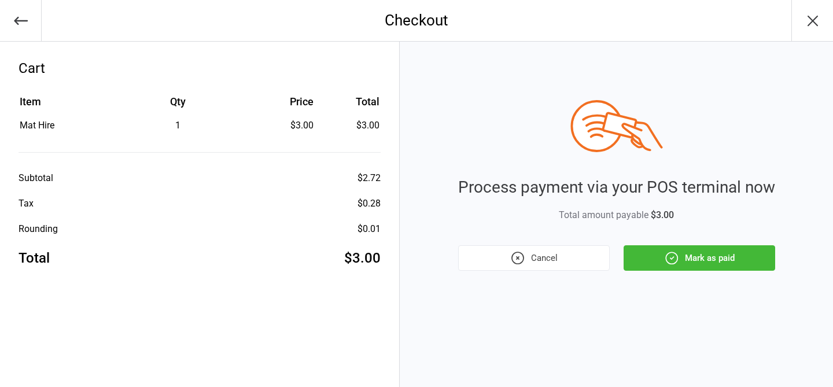
click at [687, 270] on button "Mark as paid" at bounding box center [700, 257] width 152 height 25
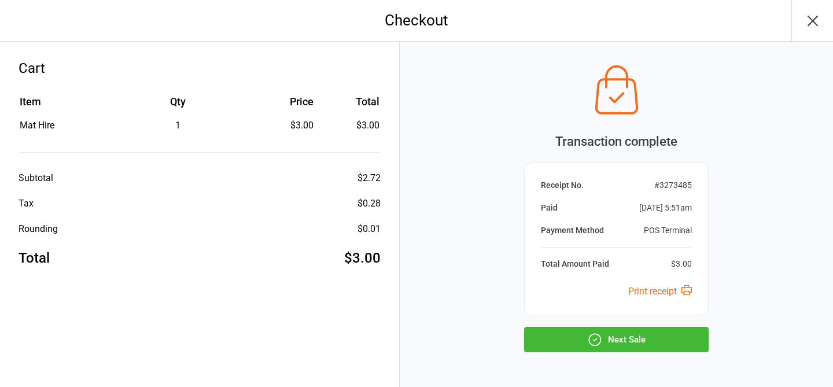
click at [659, 337] on button "Next Sale" at bounding box center [616, 339] width 185 height 25
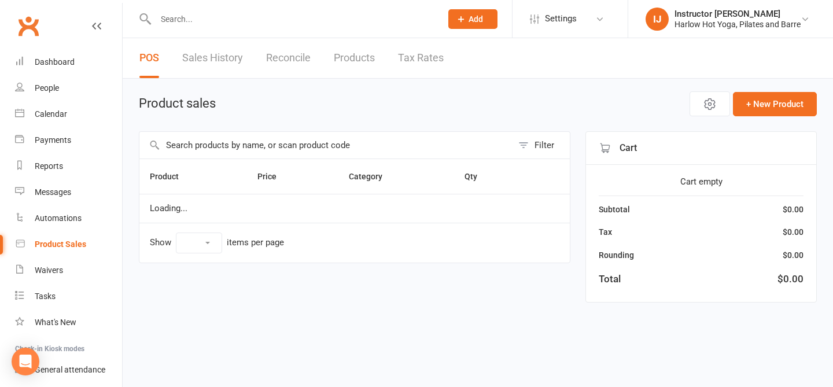
select select "10"
